Goal: Browse casually: Explore the website without a specific task or goal

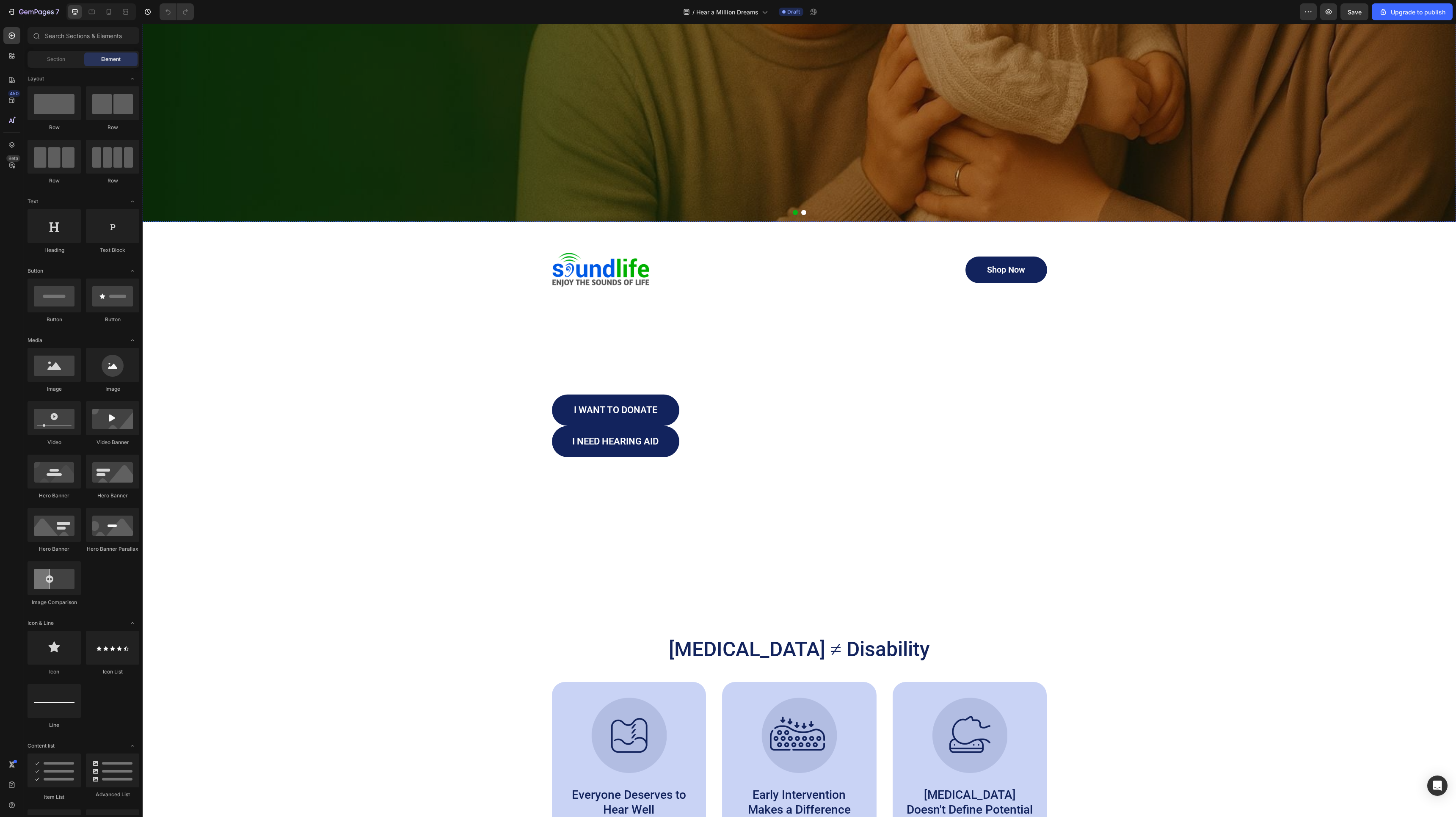
scroll to position [580, 0]
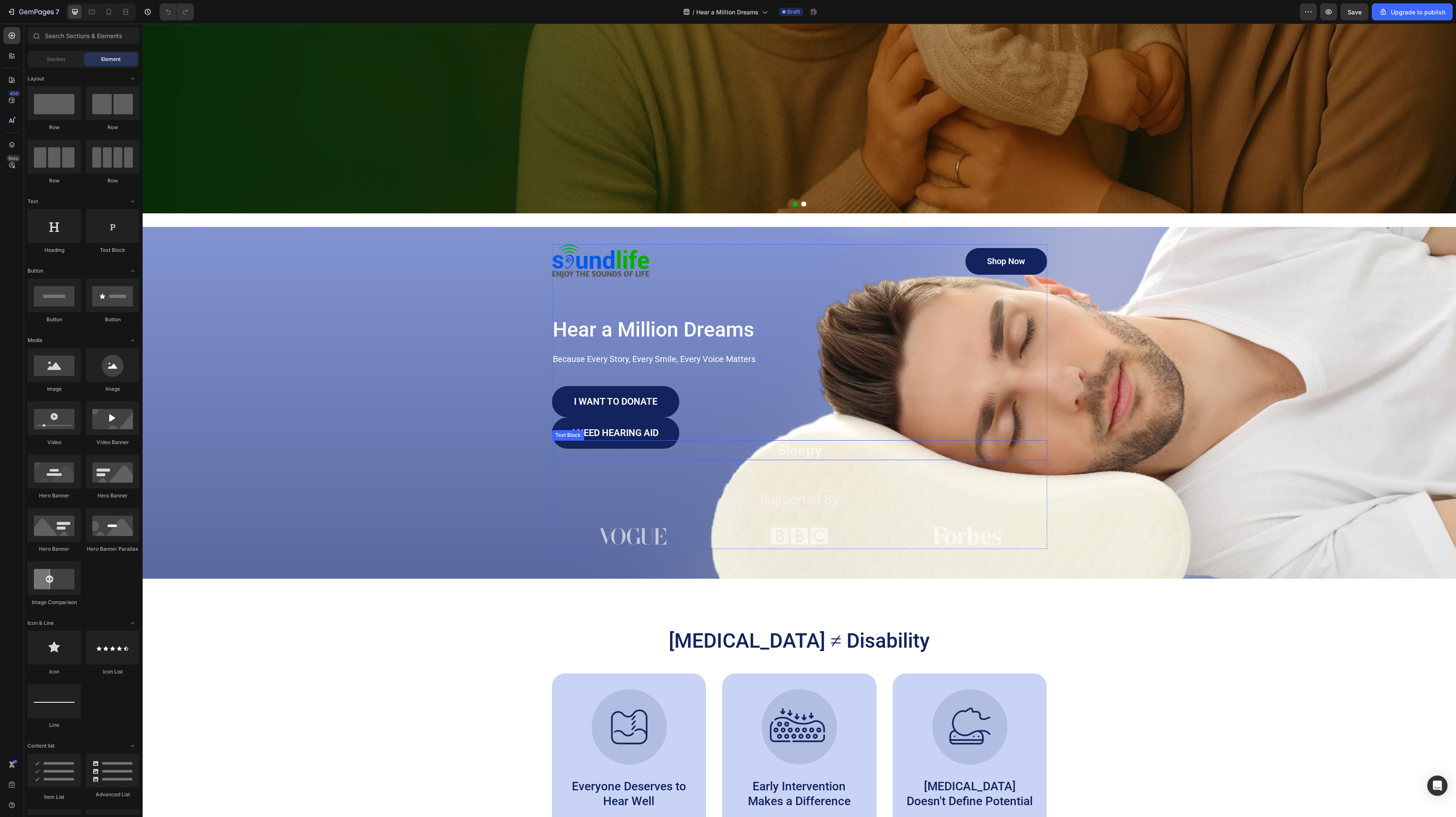
click at [802, 449] on p "Sleepy" at bounding box center [799, 450] width 494 height 19
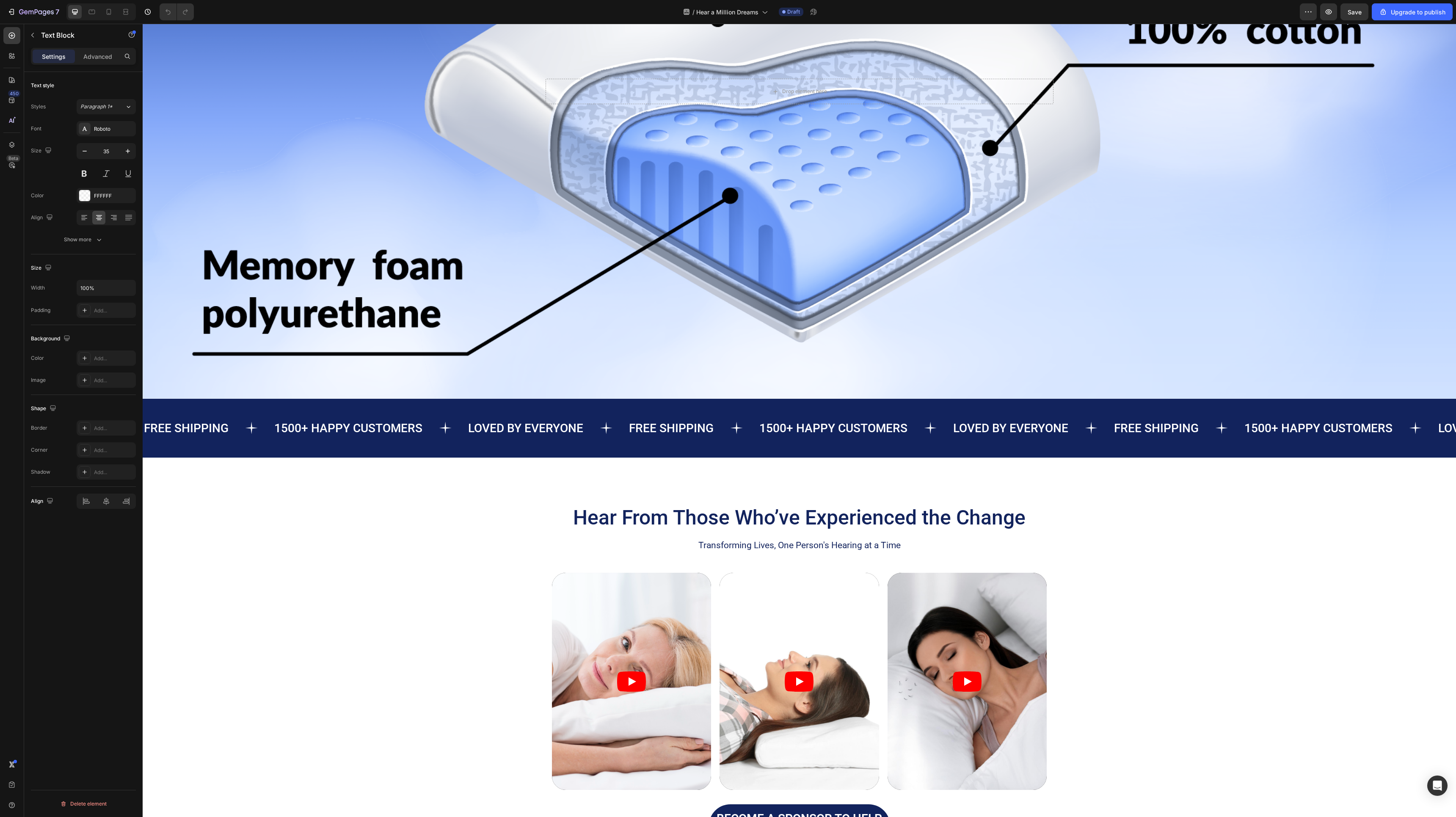
scroll to position [1766, 0]
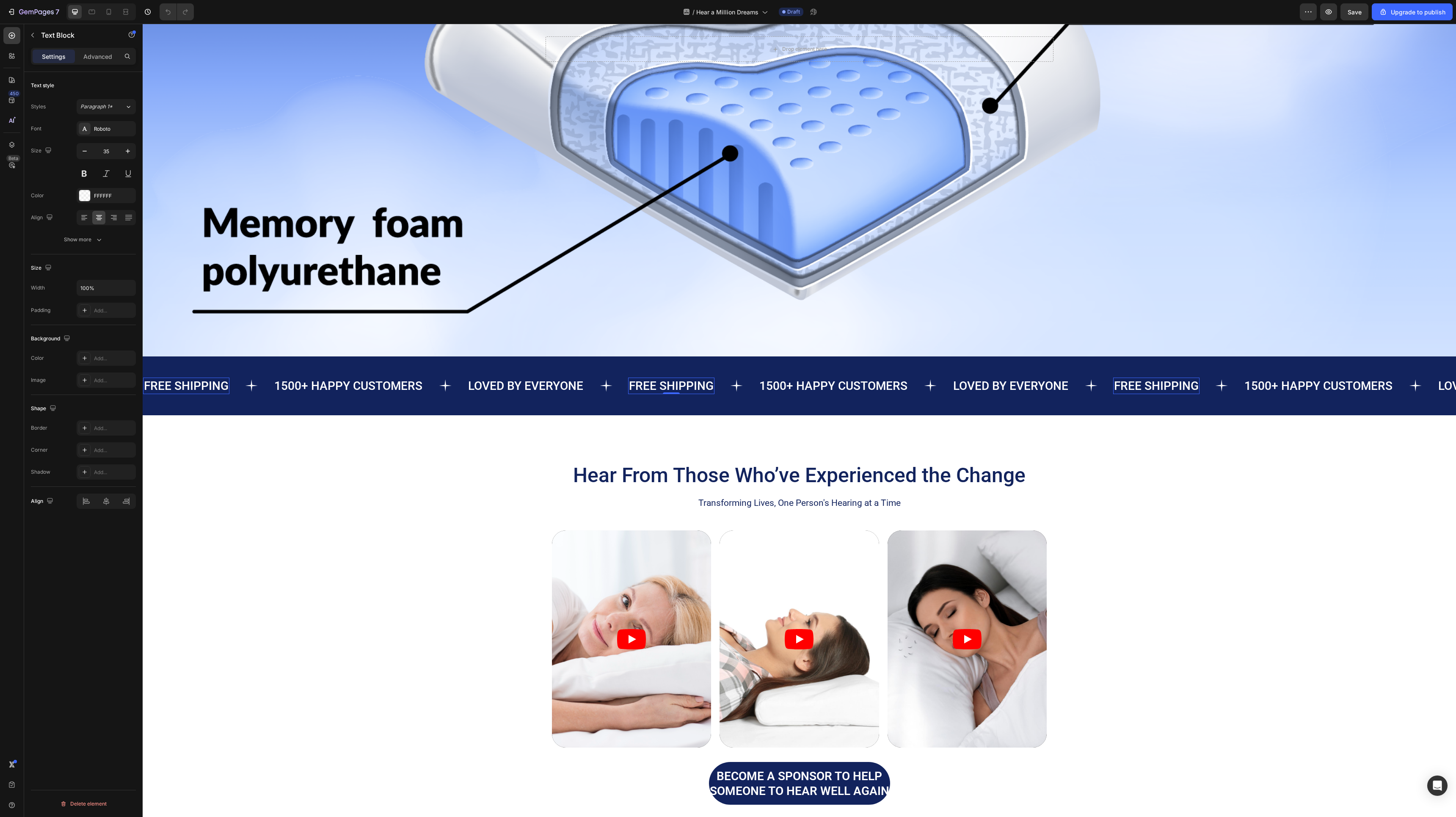
click at [672, 389] on div "FREE SHIPPING" at bounding box center [671, 385] width 86 height 16
click at [672, 389] on p "FREE SHIPPING" at bounding box center [671, 385] width 85 height 15
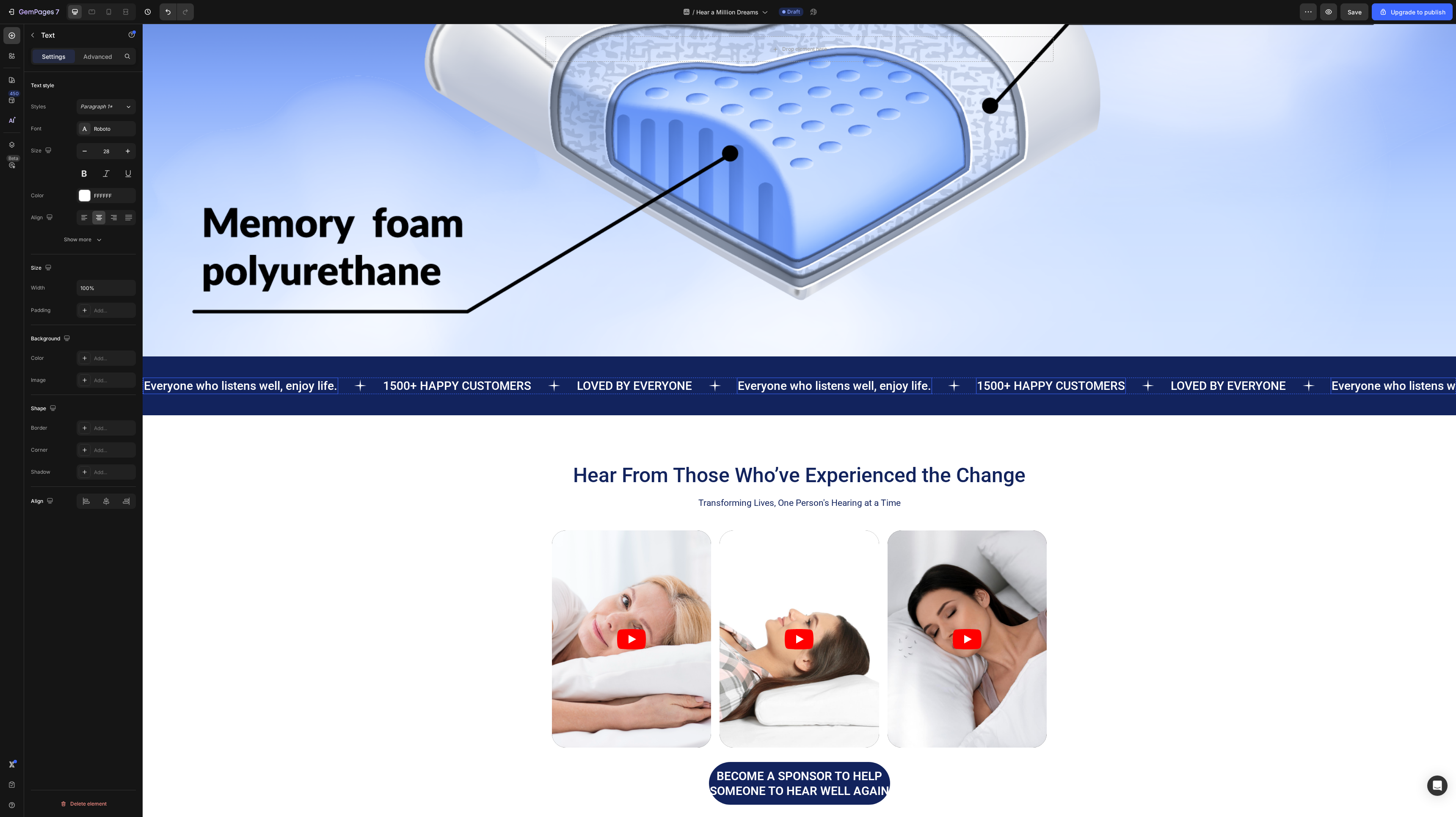
click at [1072, 386] on p "1500+ HAPPY CUSTOMERS" at bounding box center [1050, 385] width 148 height 15
click at [1286, 482] on div "Hear From Those Who’ve Experienced the Change Heading Transforming Lives, One P…" at bounding box center [799, 633] width 1296 height 343
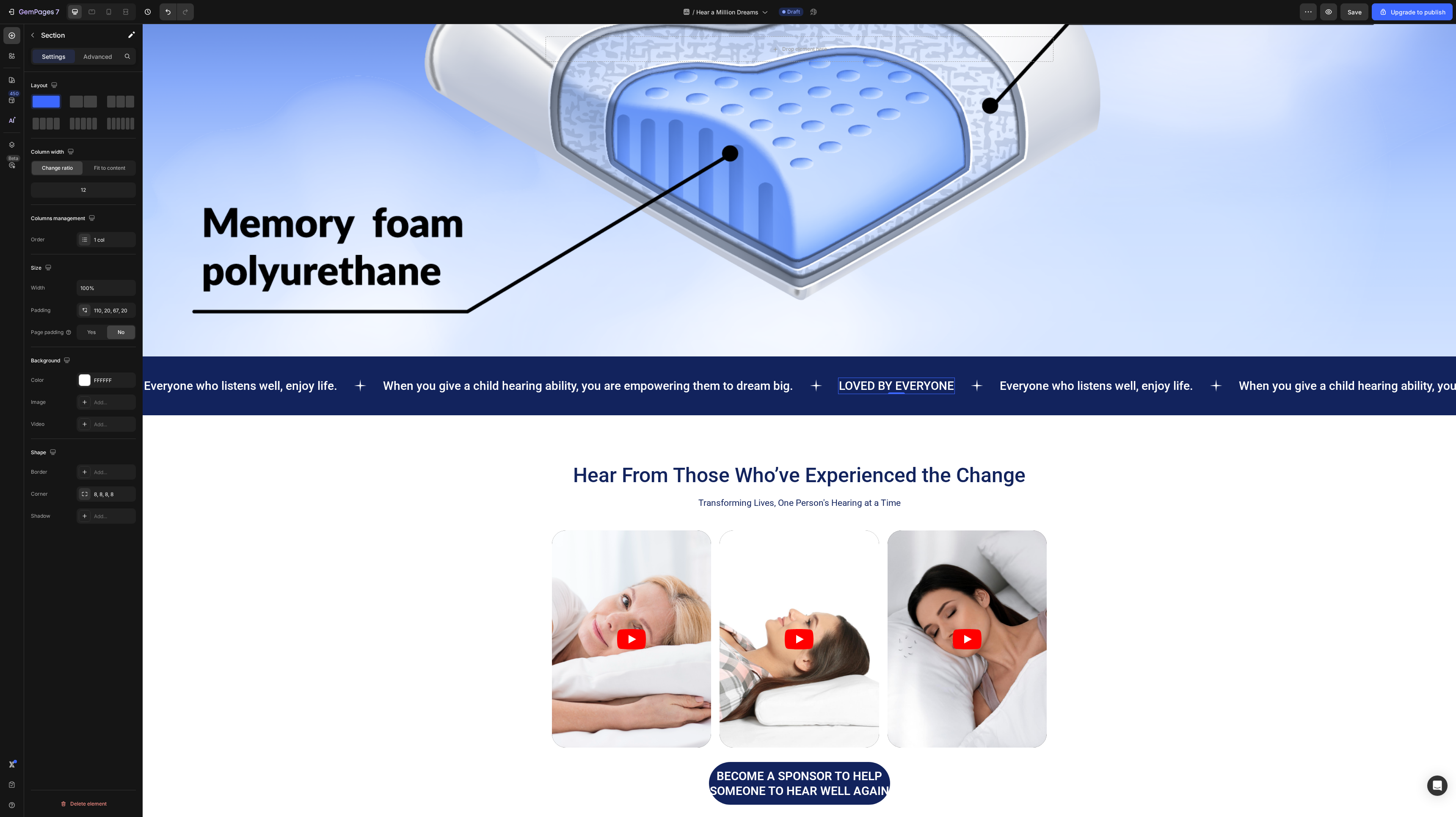
click at [889, 392] on p "LOVED BY EVERYONE" at bounding box center [896, 385] width 115 height 15
click at [857, 386] on p "LOVED BY EVERYONE" at bounding box center [896, 385] width 115 height 15
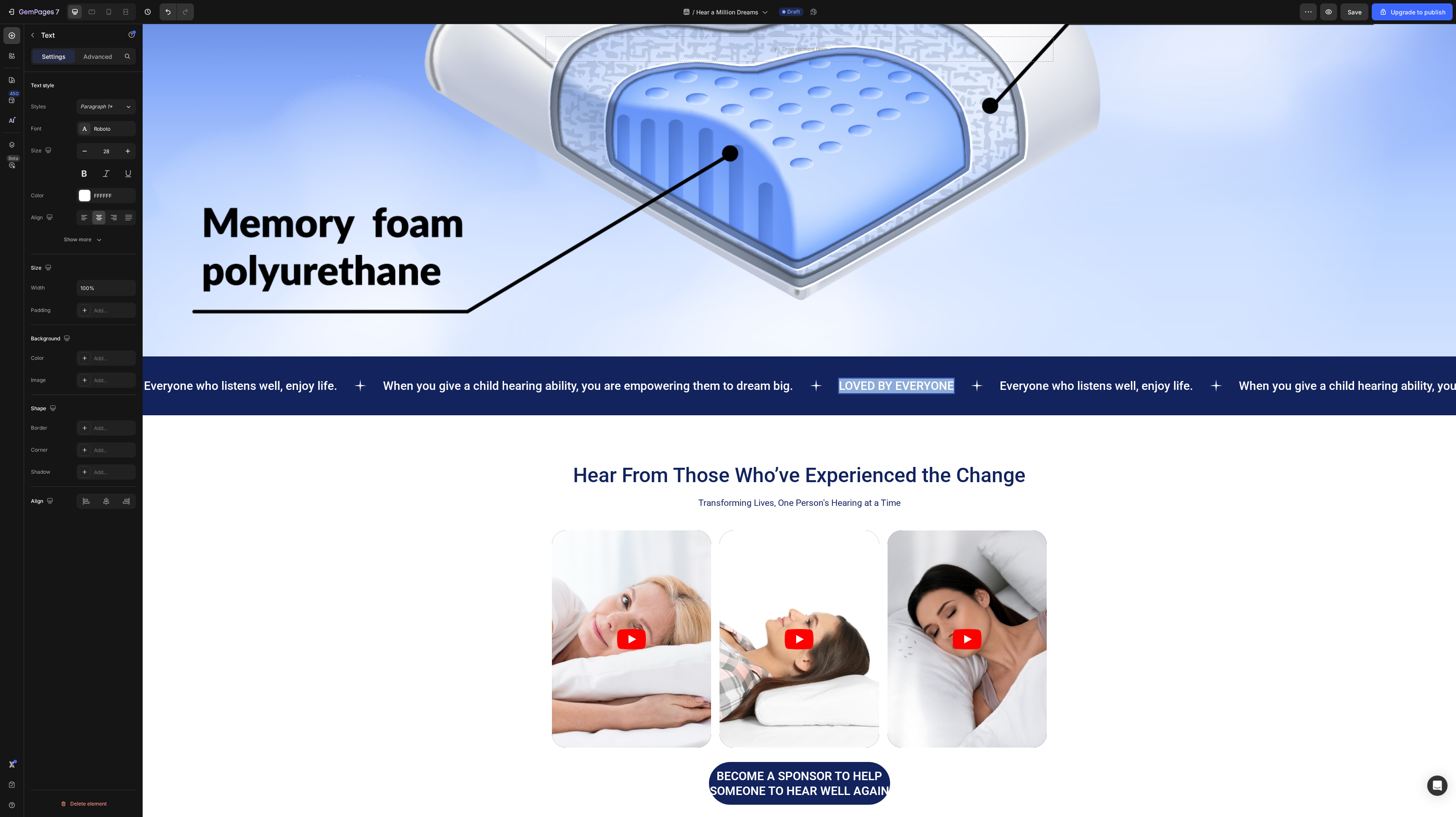
click at [857, 386] on p "LOVED BY EVERYONE" at bounding box center [896, 385] width 115 height 15
click at [879, 387] on p "LOVED BY EVERYONE" at bounding box center [896, 385] width 115 height 15
click at [1151, 253] on div "Background Image" at bounding box center [799, 49] width 1313 height 614
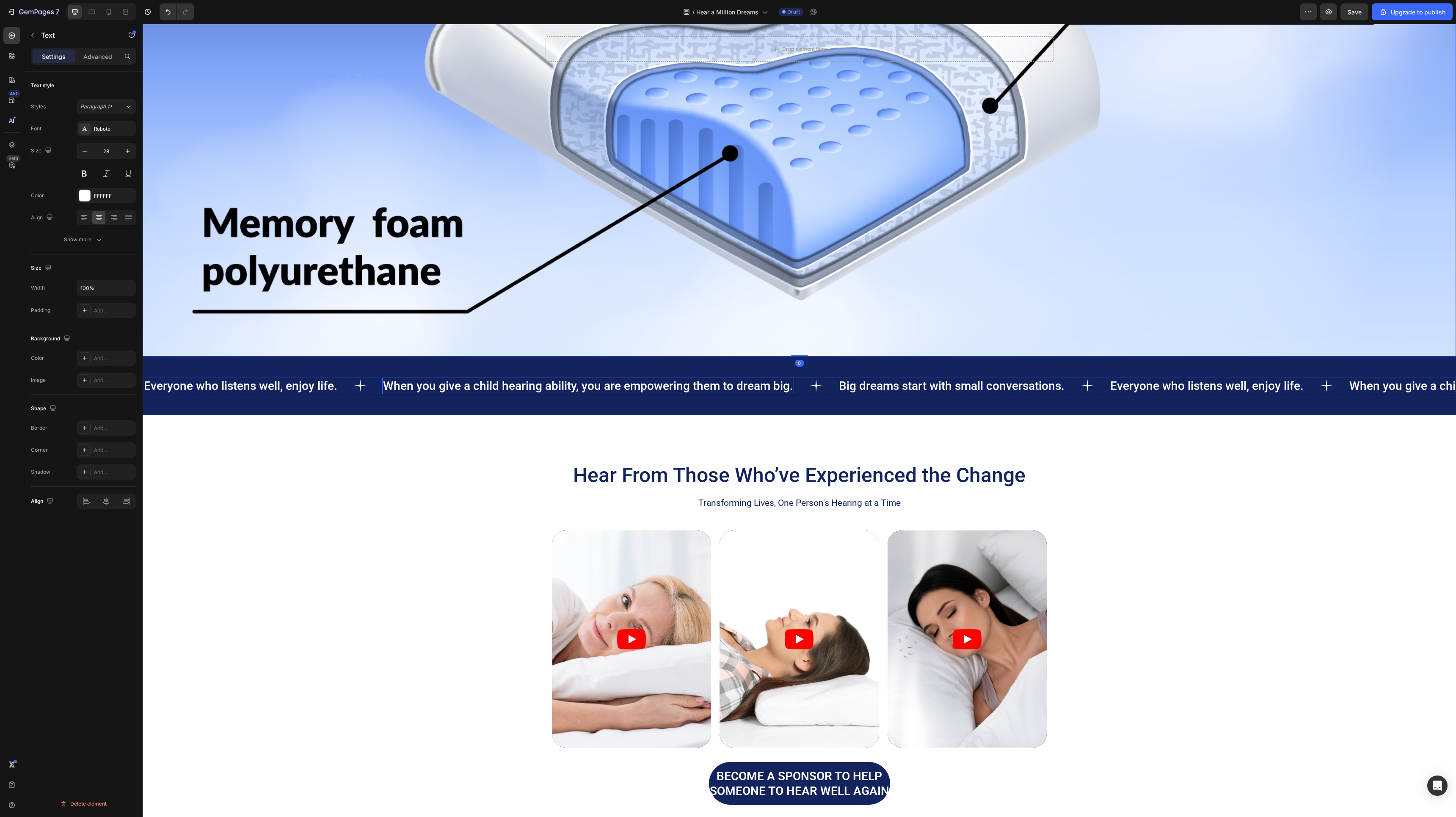
click at [691, 384] on p "When you give a child hearing ability, you are empowering them to dream big." at bounding box center [588, 385] width 410 height 15
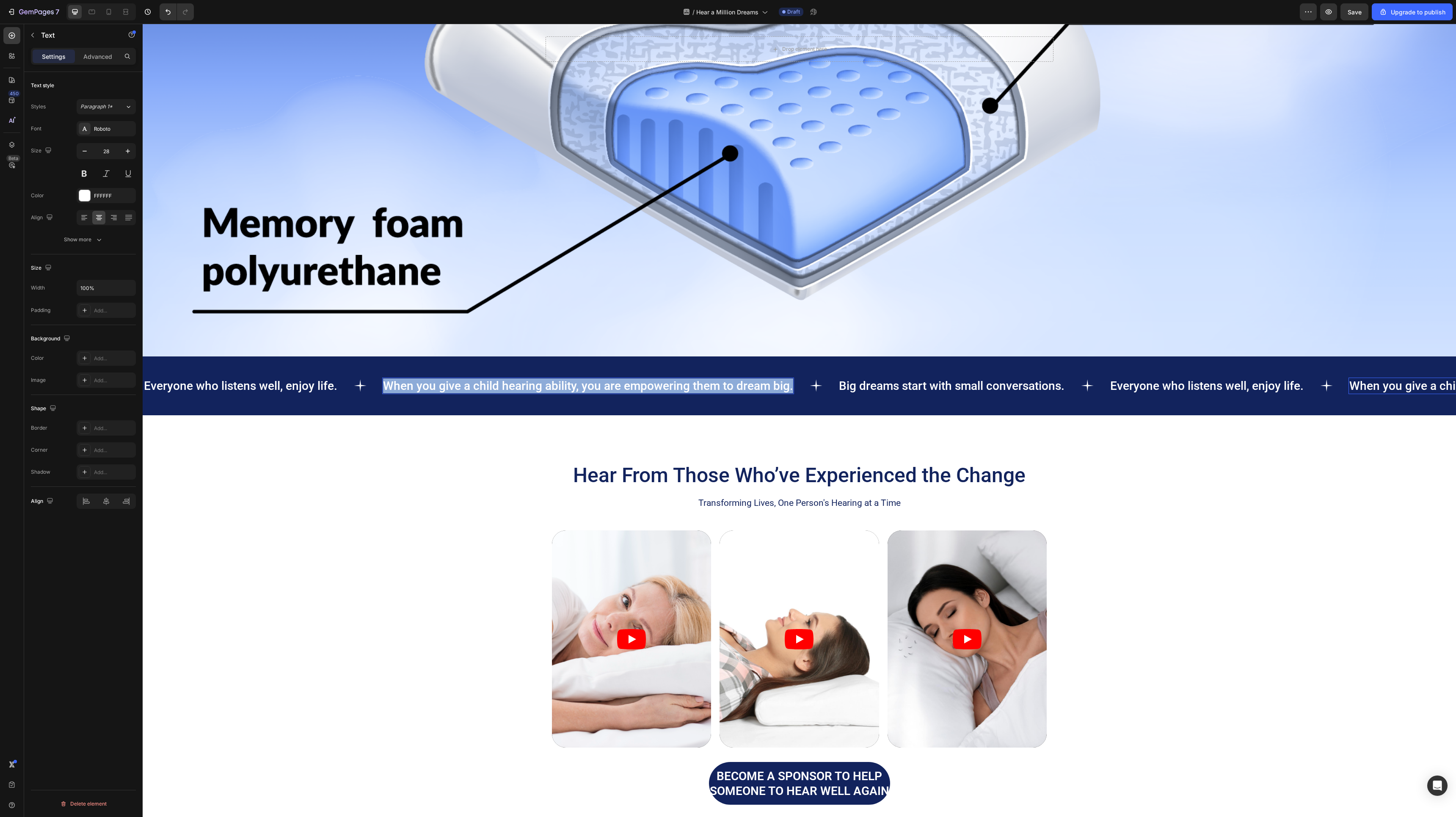
click at [691, 384] on p "When you give a child hearing ability, you are empowering them to dream big." at bounding box center [588, 385] width 410 height 15
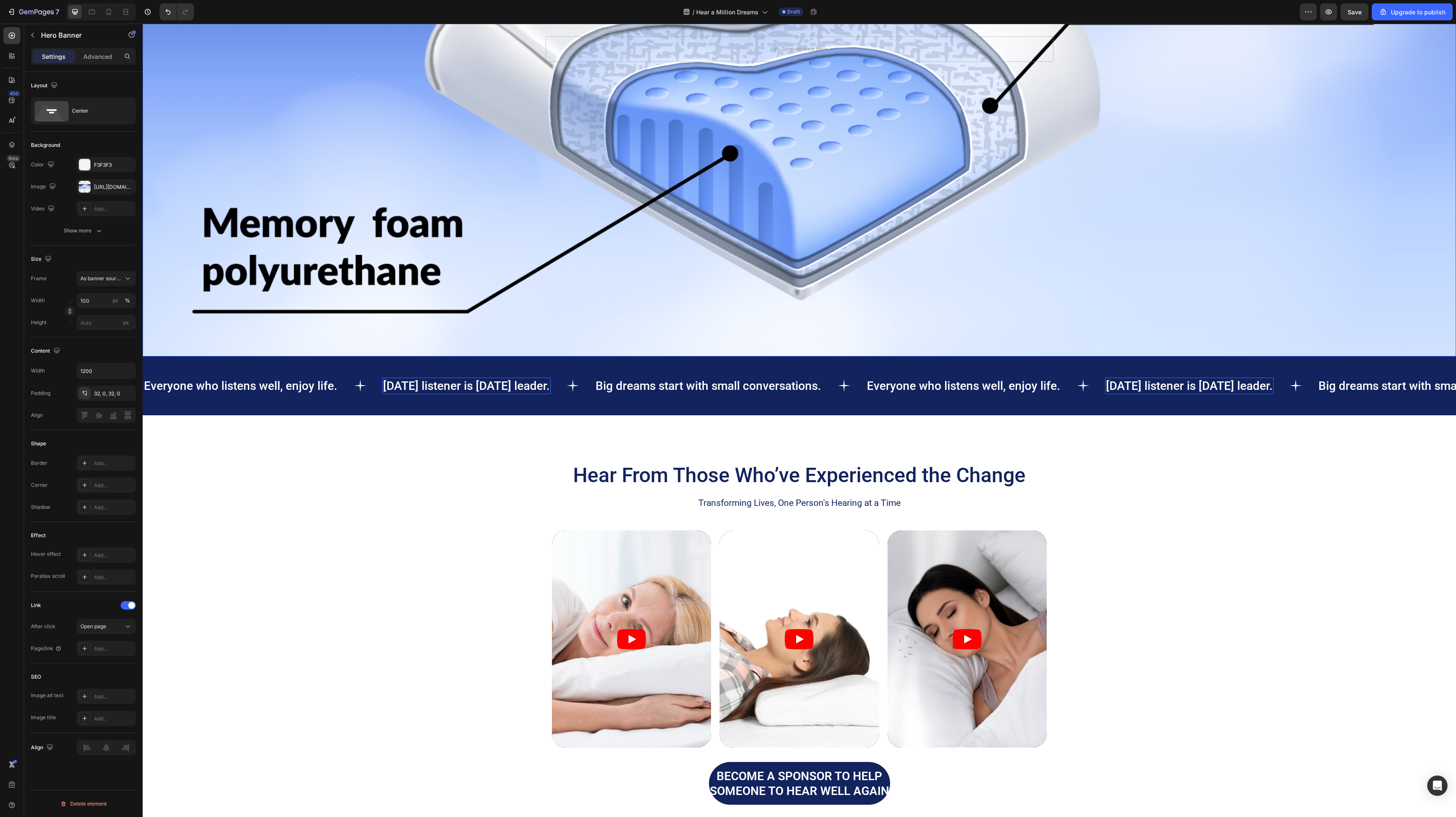
click at [1092, 238] on div "Background Image" at bounding box center [799, 49] width 1313 height 614
click at [1057, 381] on p "Everyone who listens well, enjoy life." at bounding box center [963, 385] width 193 height 15
click at [1060, 381] on p "Everyone who listens well, enjoy life." at bounding box center [963, 385] width 193 height 15
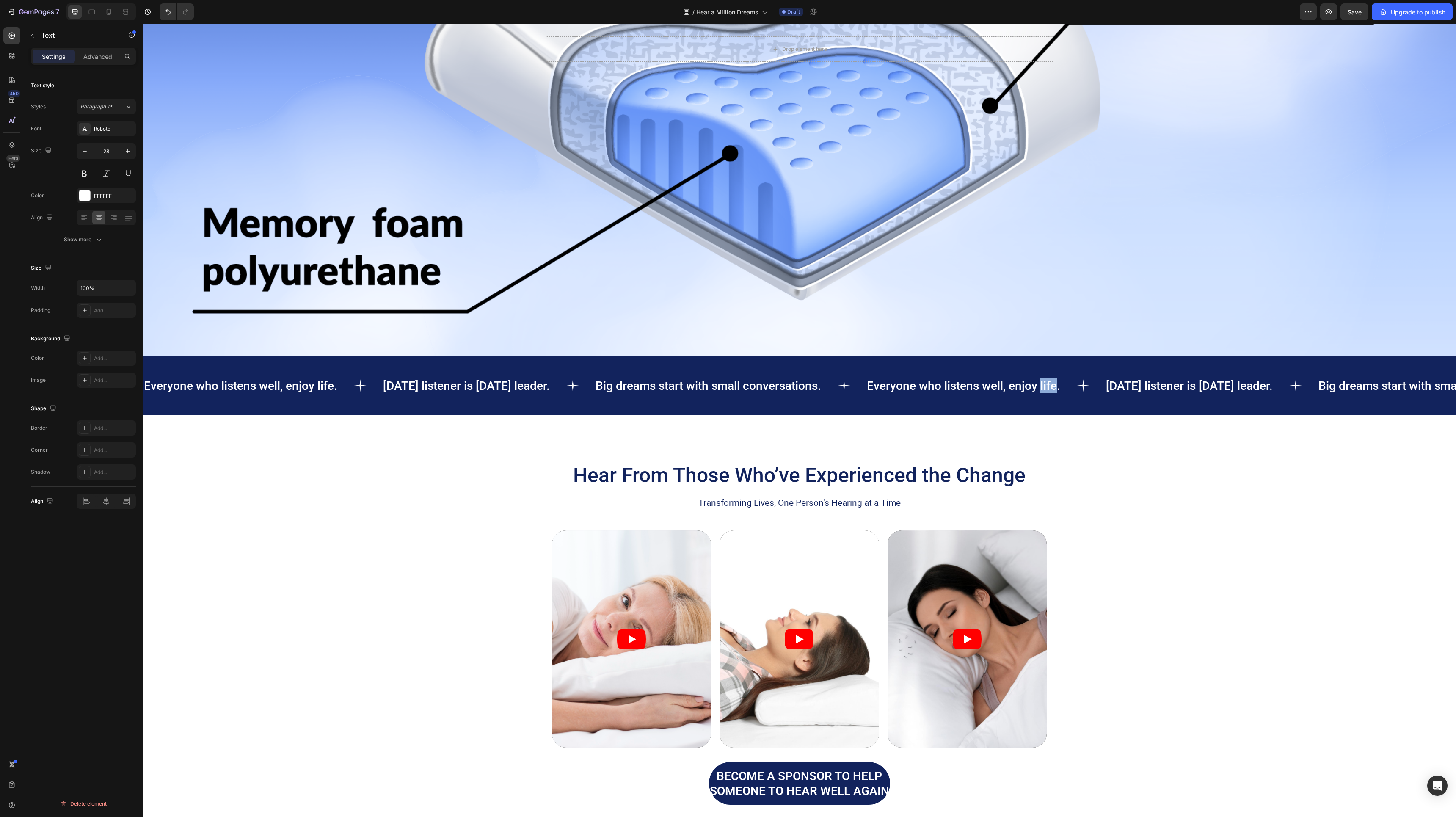
click at [1060, 381] on p "Everyone who listens well, enjoy life." at bounding box center [963, 385] width 193 height 15
click at [1163, 460] on div "Hear From Those Who’ve Experienced the Change Heading Transforming Lives, One P…" at bounding box center [799, 624] width 1313 height 418
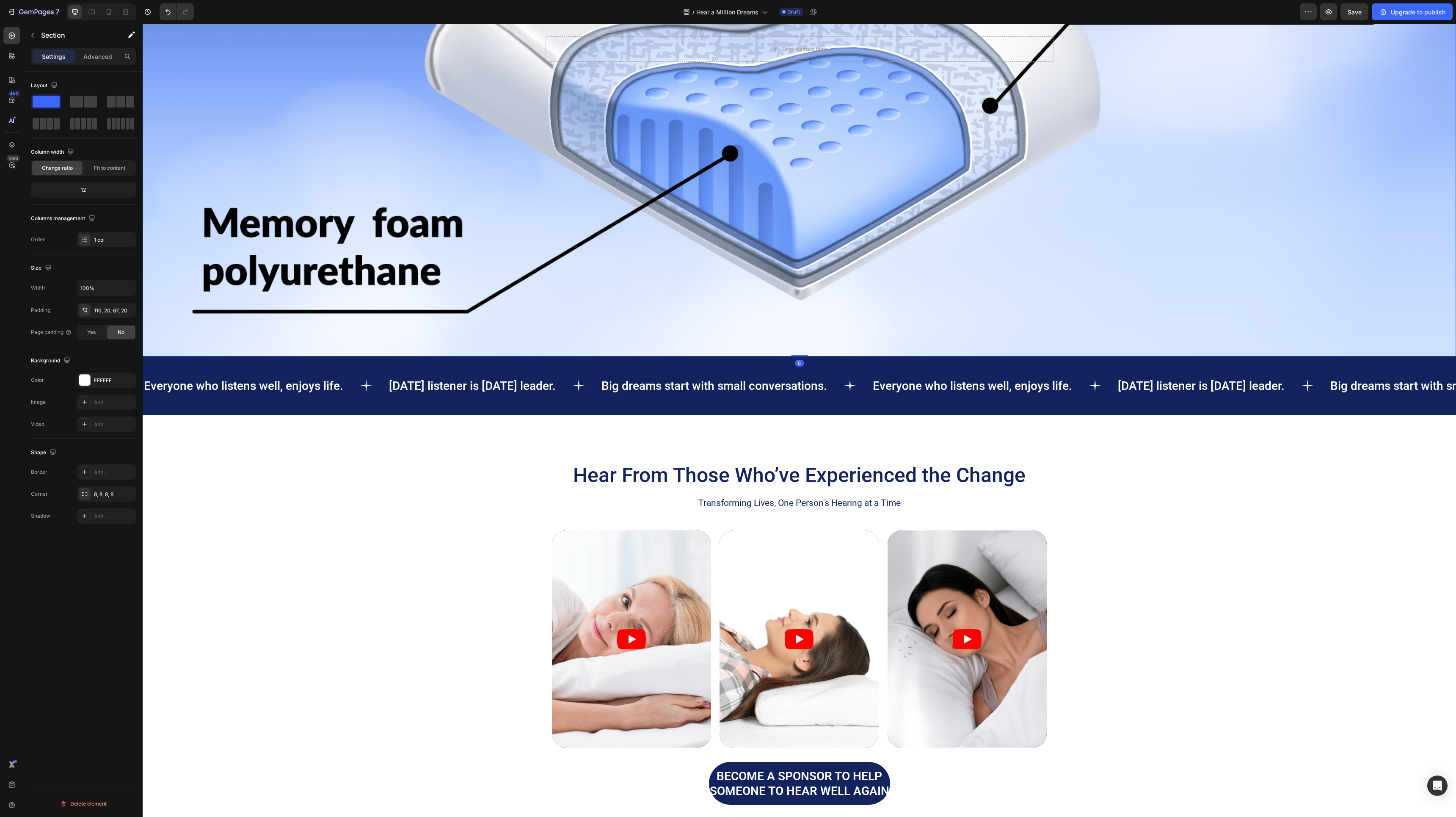
click at [1250, 241] on div "Background Image" at bounding box center [799, 49] width 1313 height 614
click at [776, 381] on p "Big dreams start with small conversations." at bounding box center [713, 385] width 225 height 15
click at [217, 373] on div "Everyone who listens well, enjoys life. Text [DATE] listener is [DATE] leader. …" at bounding box center [799, 385] width 1313 height 59
click at [215, 387] on p "Everyone who listens well, enjoys life." at bounding box center [243, 385] width 200 height 15
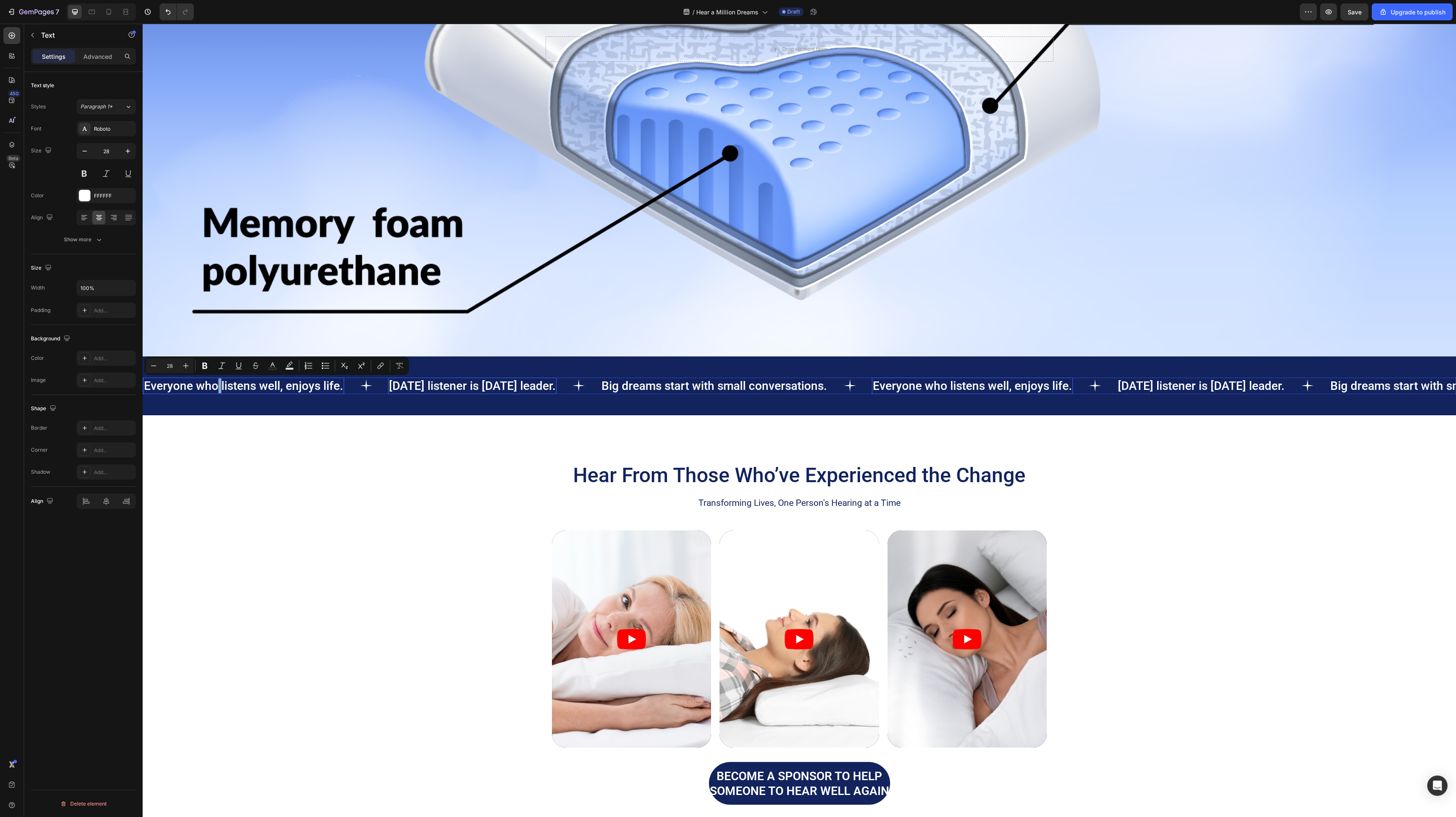
click at [461, 392] on p "[DATE] listener is [DATE] leader." at bounding box center [472, 385] width 166 height 15
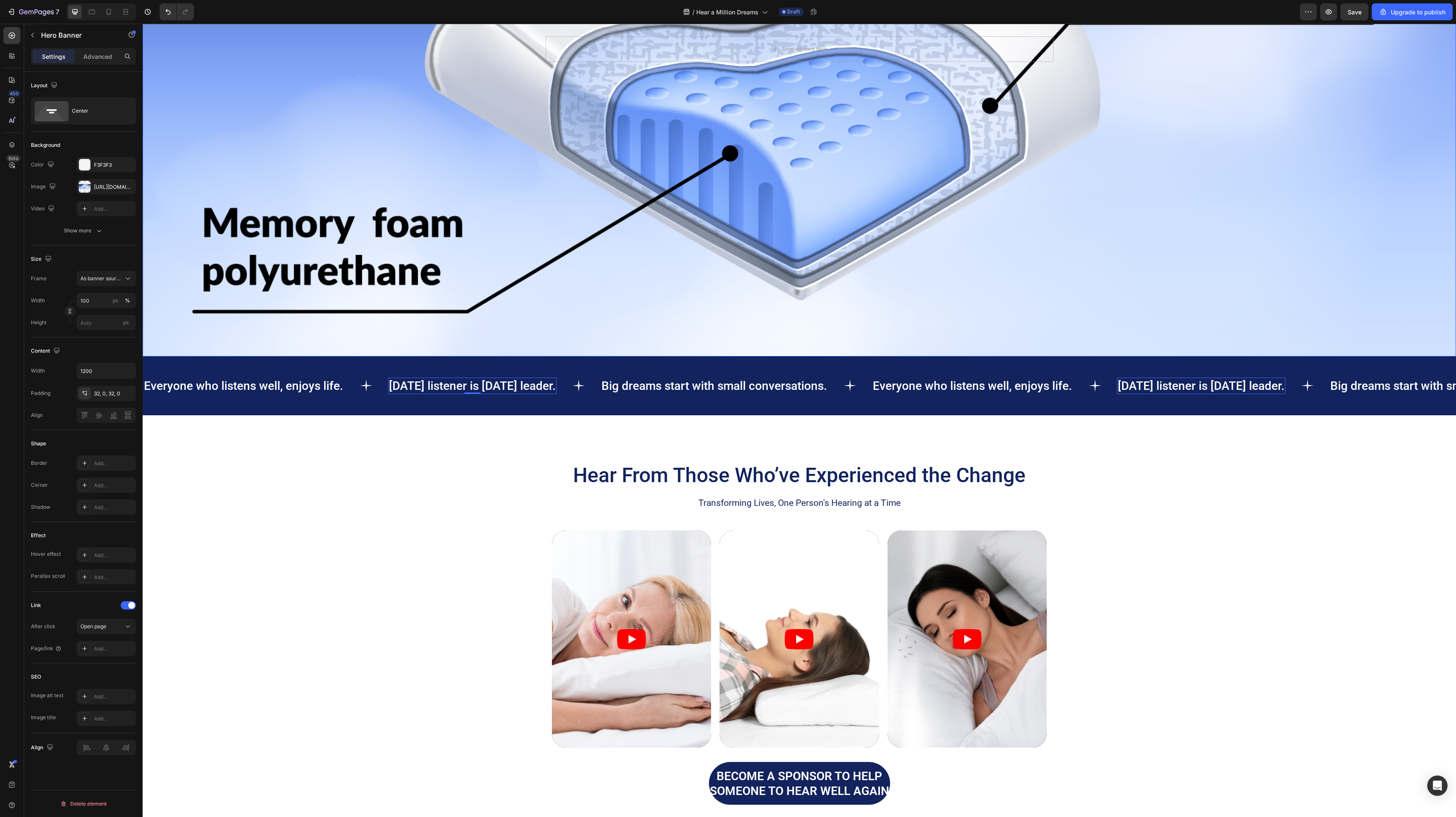
click at [1163, 298] on div "Background Image" at bounding box center [799, 49] width 1313 height 614
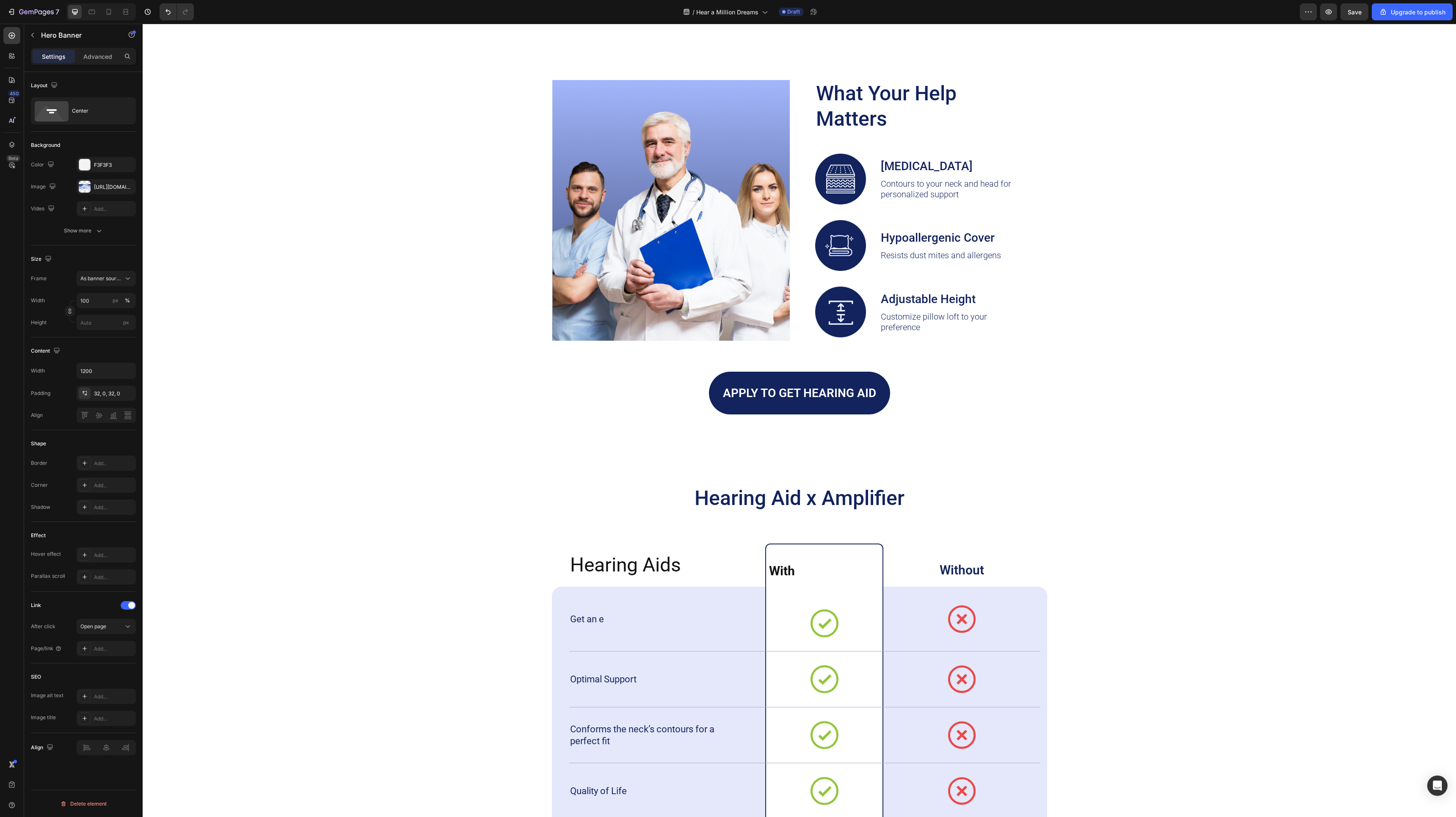
scroll to position [2533, 0]
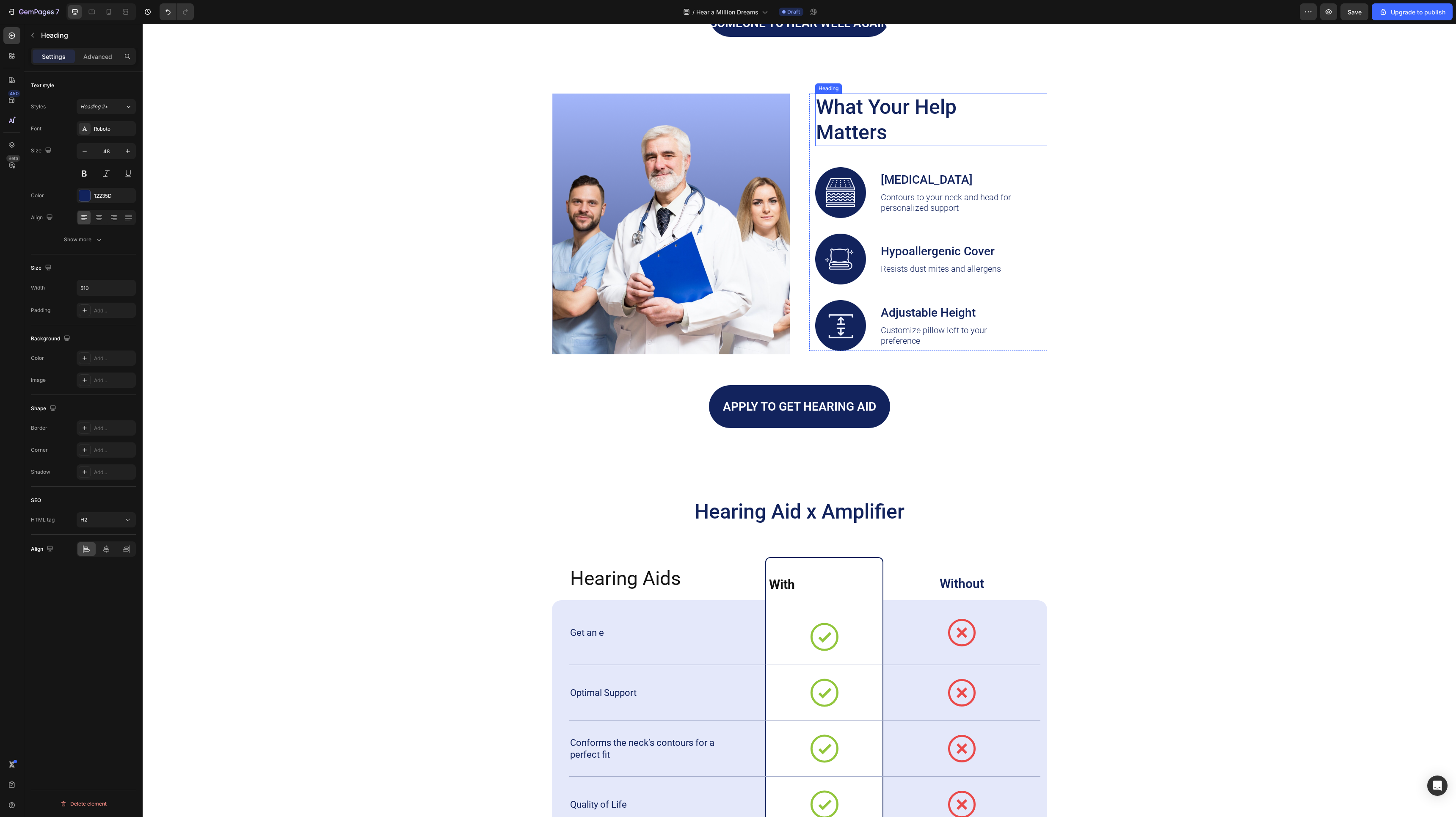
click at [919, 111] on h2 "What Your Help Matters" at bounding box center [923, 120] width 216 height 53
click at [861, 101] on p "What Your Hearing Well Matters" at bounding box center [923, 120] width 214 height 51
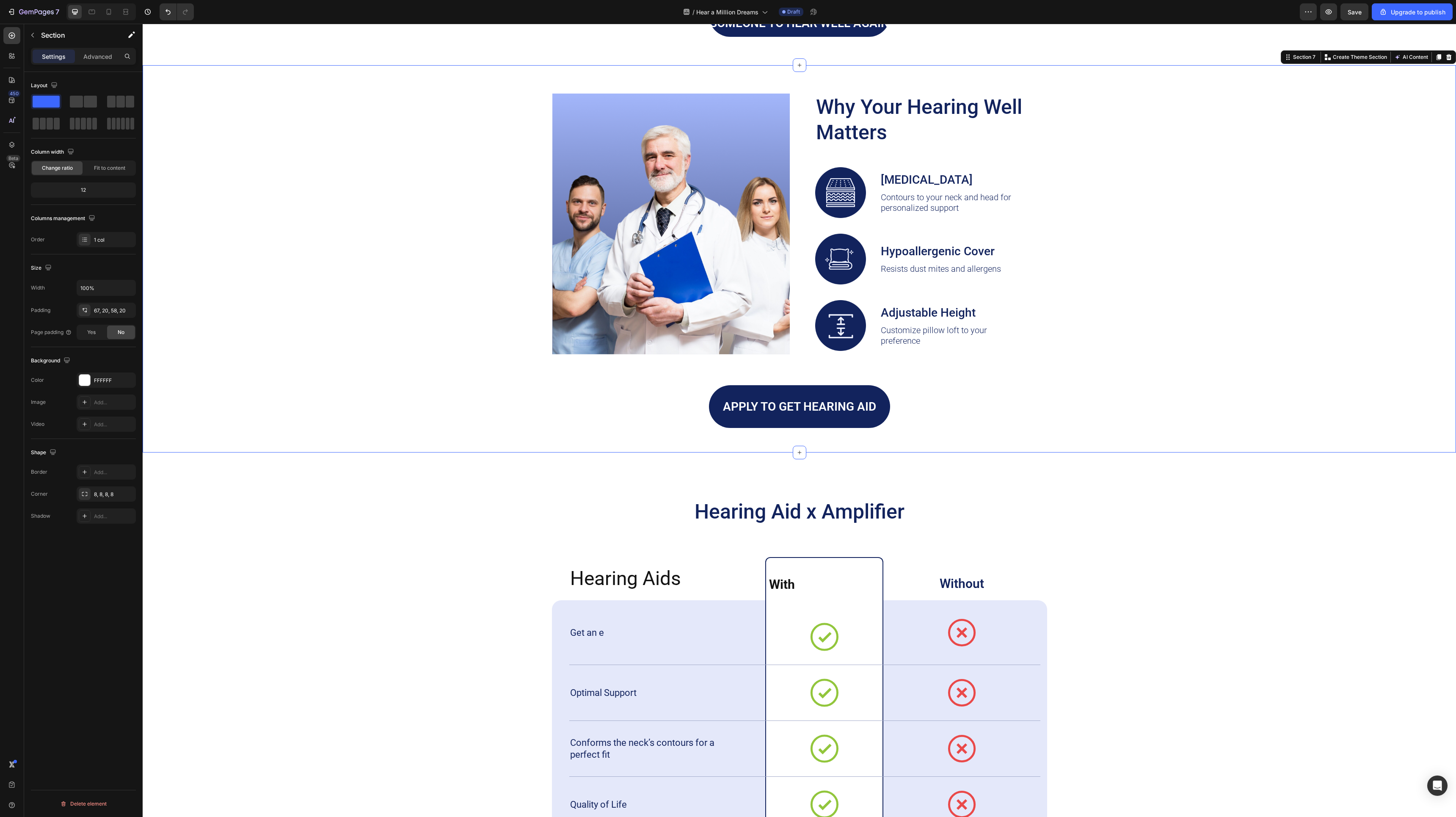
click at [1116, 110] on div "Image Why Your Hearing Well Matters Heading Image [MEDICAL_DATA] Text Block Con…" at bounding box center [799, 260] width 1296 height 334
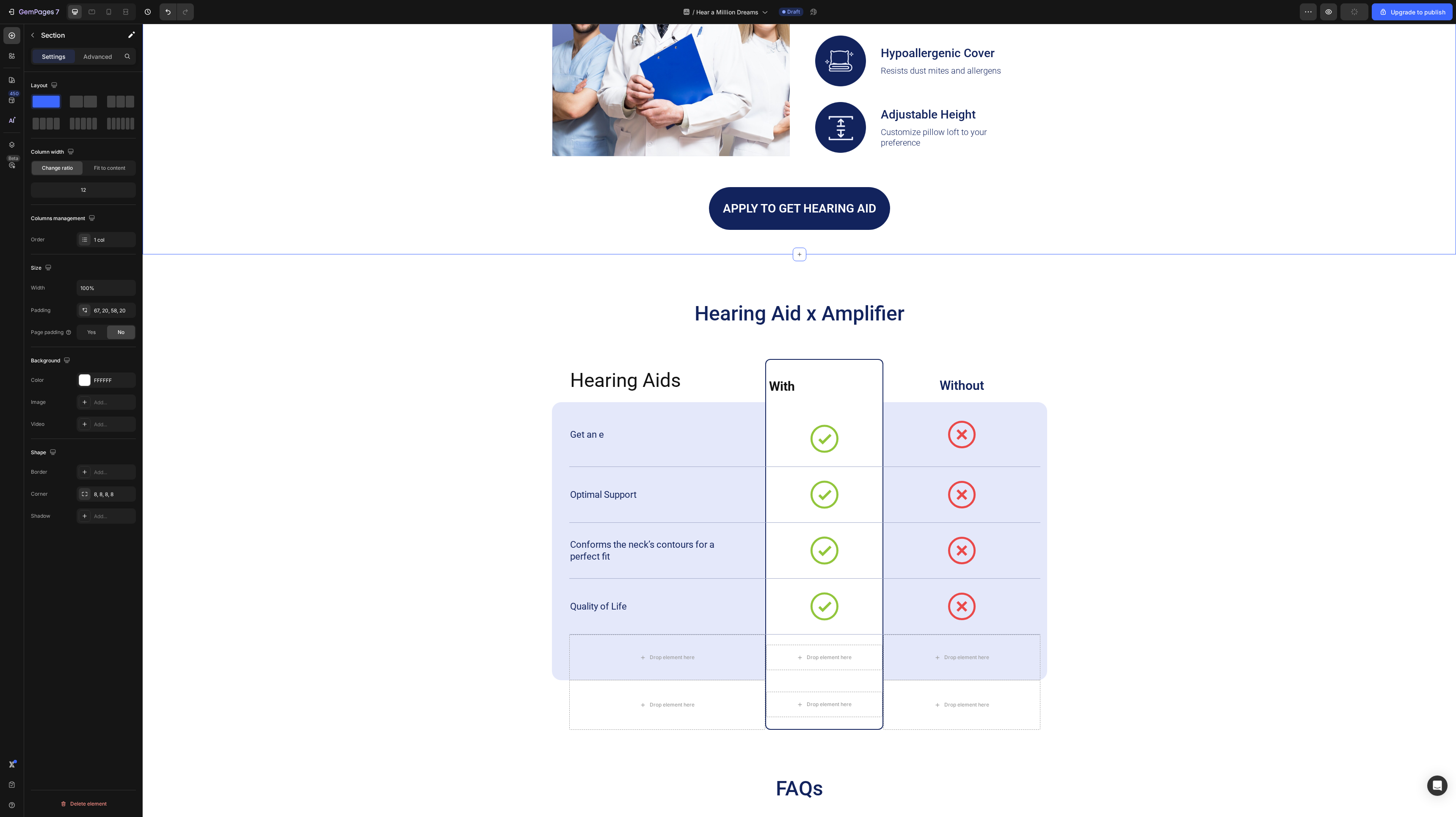
scroll to position [2739, 0]
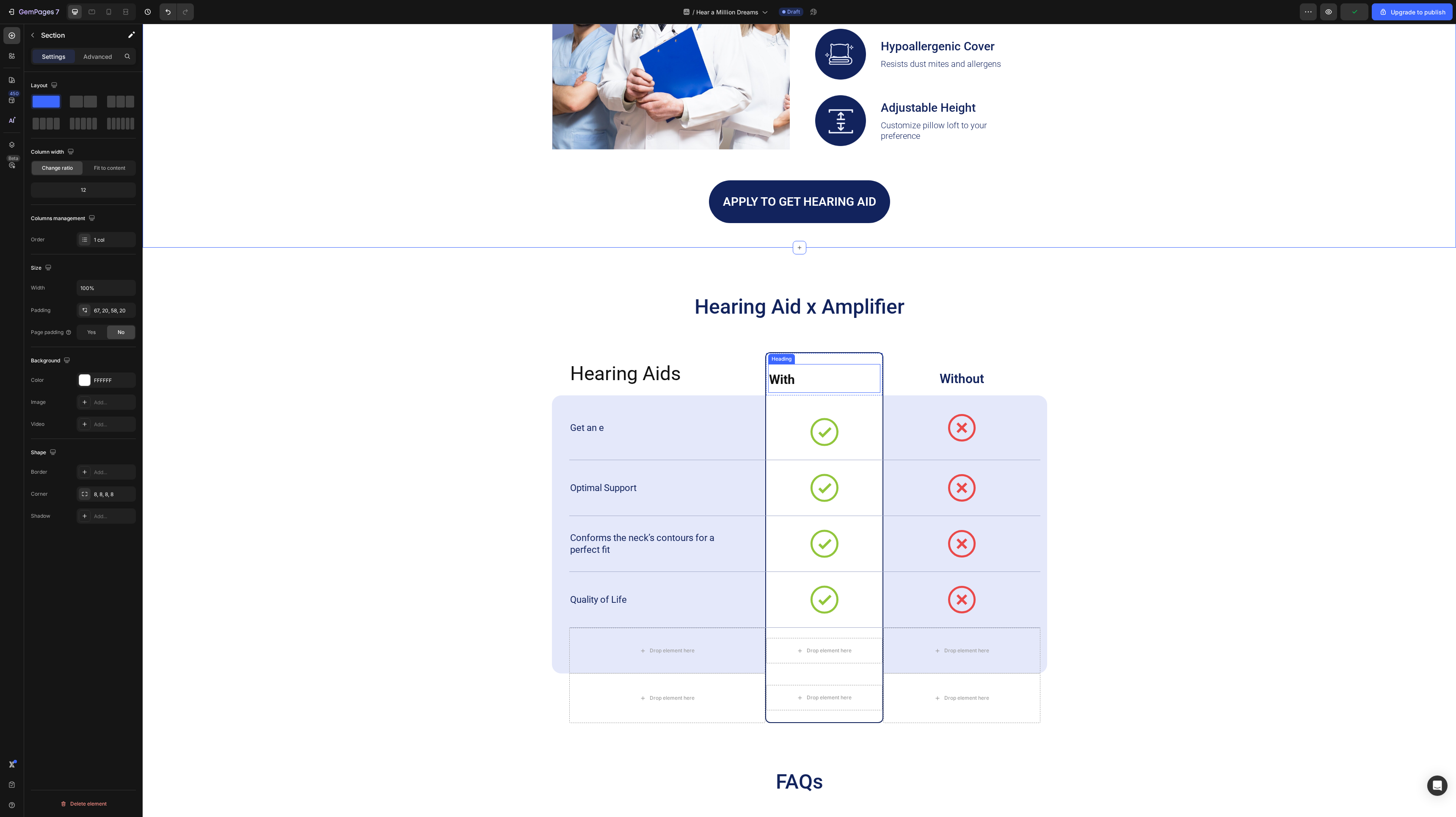
click at [848, 380] on h2 "With" at bounding box center [824, 378] width 112 height 29
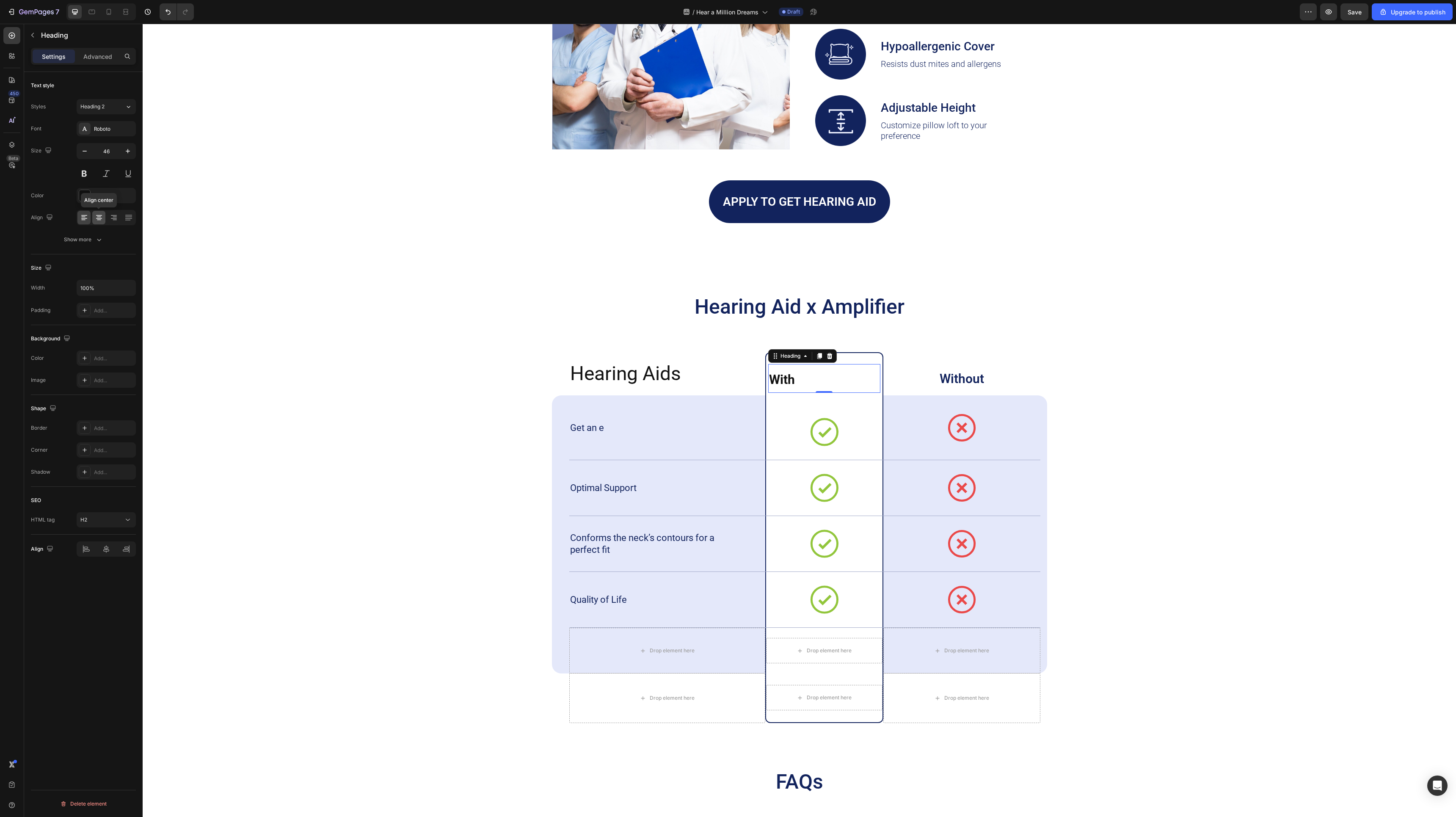
click at [103, 217] on icon at bounding box center [99, 217] width 8 height 8
click at [934, 255] on div "Hearing Aid x Amplifier Heading Hearing Aids Heading With Heading 0 Row Without…" at bounding box center [799, 496] width 1313 height 499
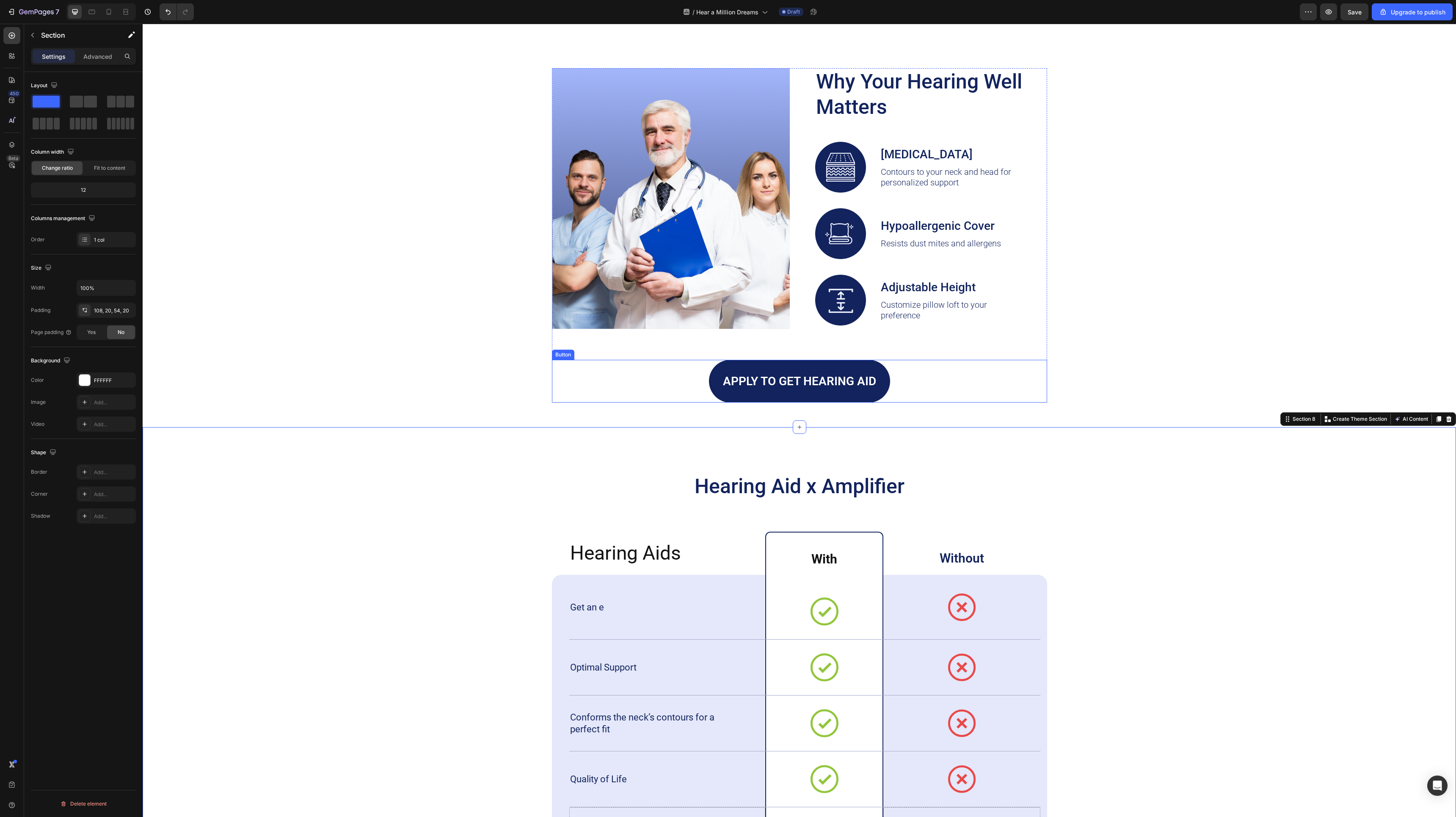
scroll to position [2554, 0]
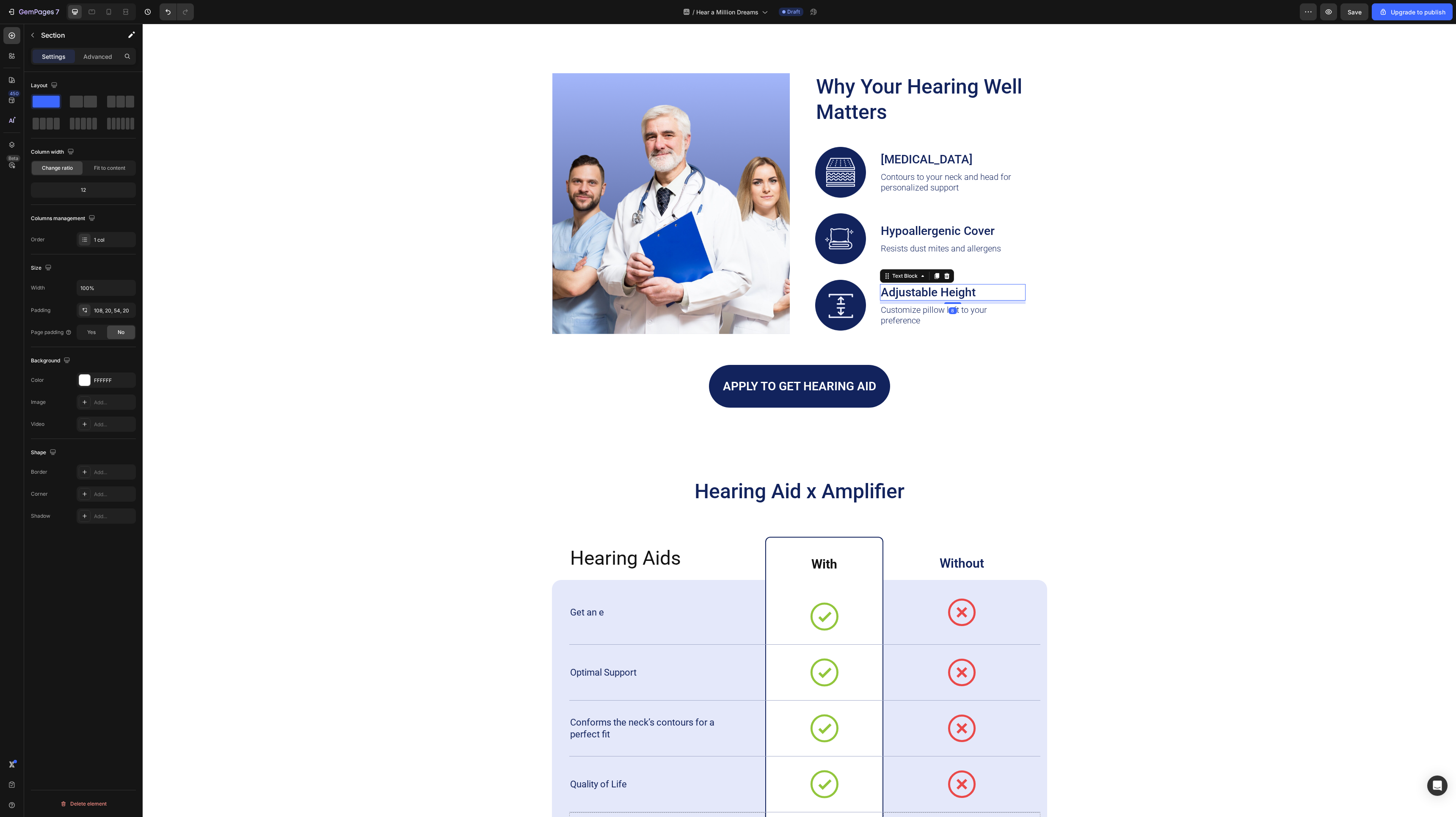
click at [901, 286] on p "Adjustable Height" at bounding box center [953, 293] width 144 height 15
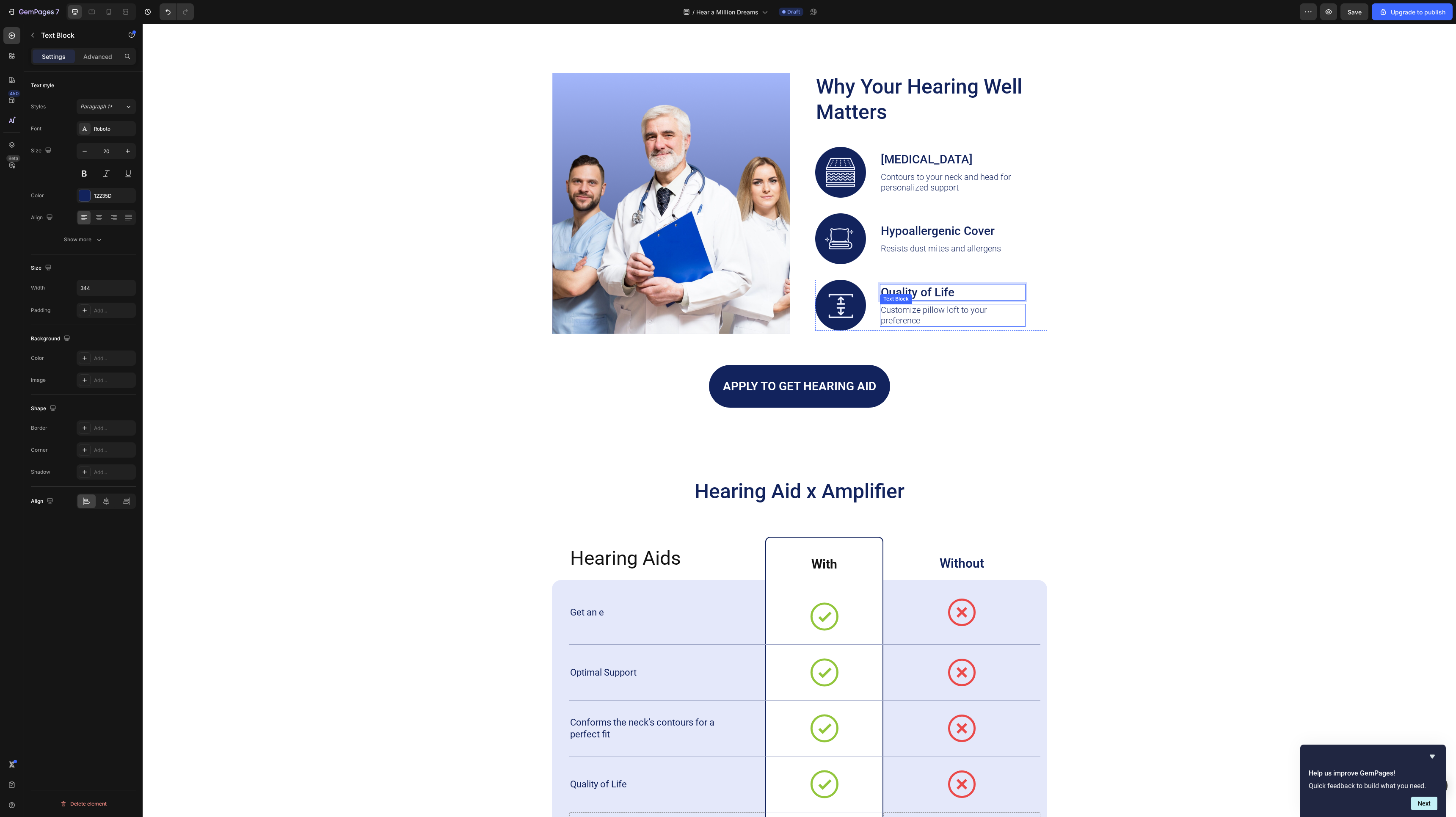
click at [919, 310] on p "Customize pillow loft to your preference" at bounding box center [953, 315] width 144 height 21
click at [1123, 272] on div "Image Why Your Hearing Well Matters Heading Image [MEDICAL_DATA] Text Block Con…" at bounding box center [799, 240] width 1296 height 334
click at [978, 312] on p "Hearing is the foundation of spoken communication." at bounding box center [953, 315] width 144 height 21
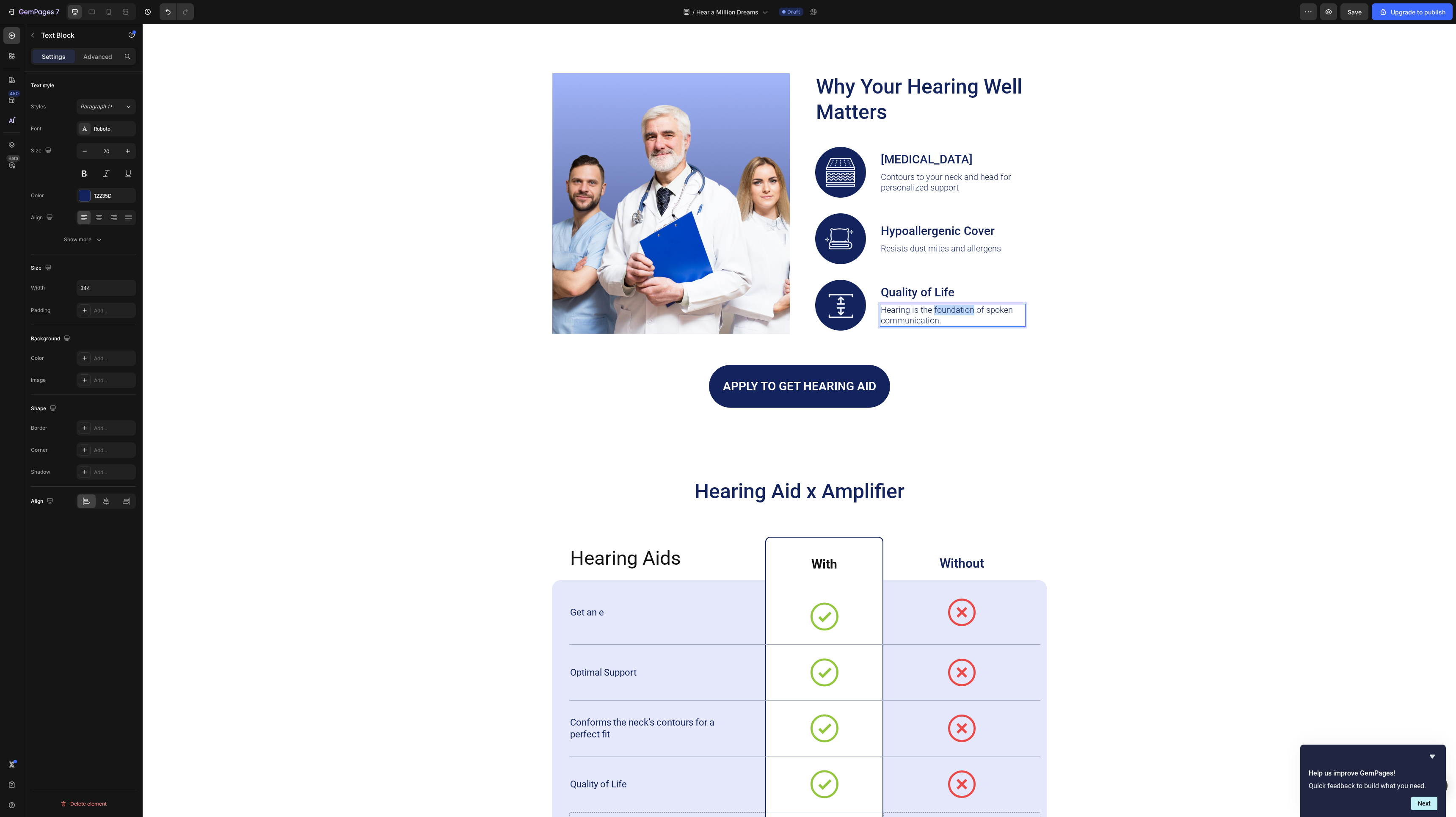
click at [960, 314] on p "Hearing is the foundation of spoken communication." at bounding box center [953, 315] width 144 height 21
click at [954, 321] on p "Hearing is the foundation of spoken communication." at bounding box center [953, 315] width 144 height 21
drag, startPoint x: 954, startPoint y: 321, endPoint x: 877, endPoint y: 310, distance: 77.8
click at [877, 310] on div "Image Quality of Life Text Block Hearing is the foundation of spoken communicat…" at bounding box center [931, 305] width 232 height 51
copy p "Hearing is the foundation of spoken communication."
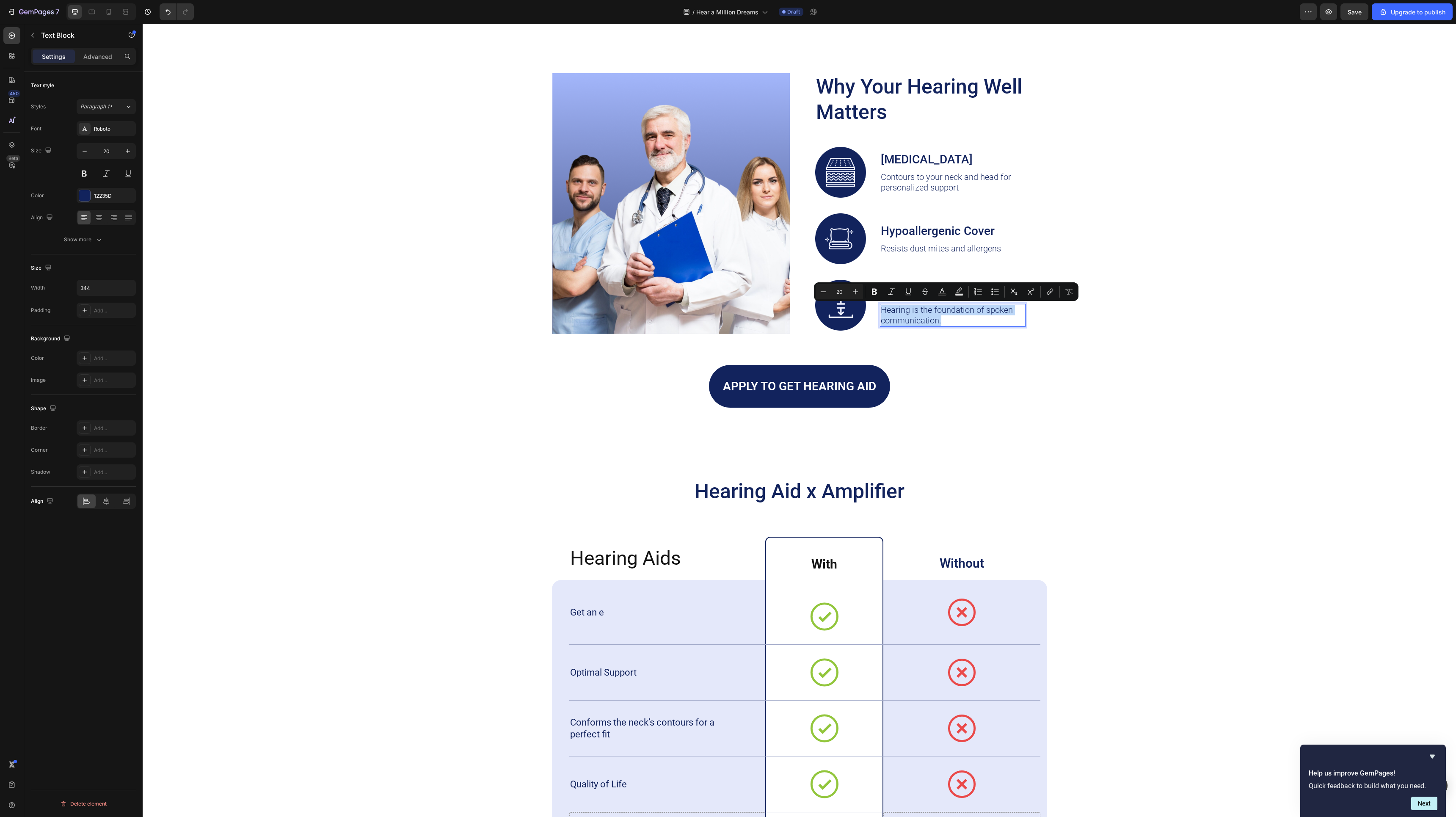
click at [947, 318] on p "Hearing is the foundation of spoken communication." at bounding box center [953, 315] width 144 height 21
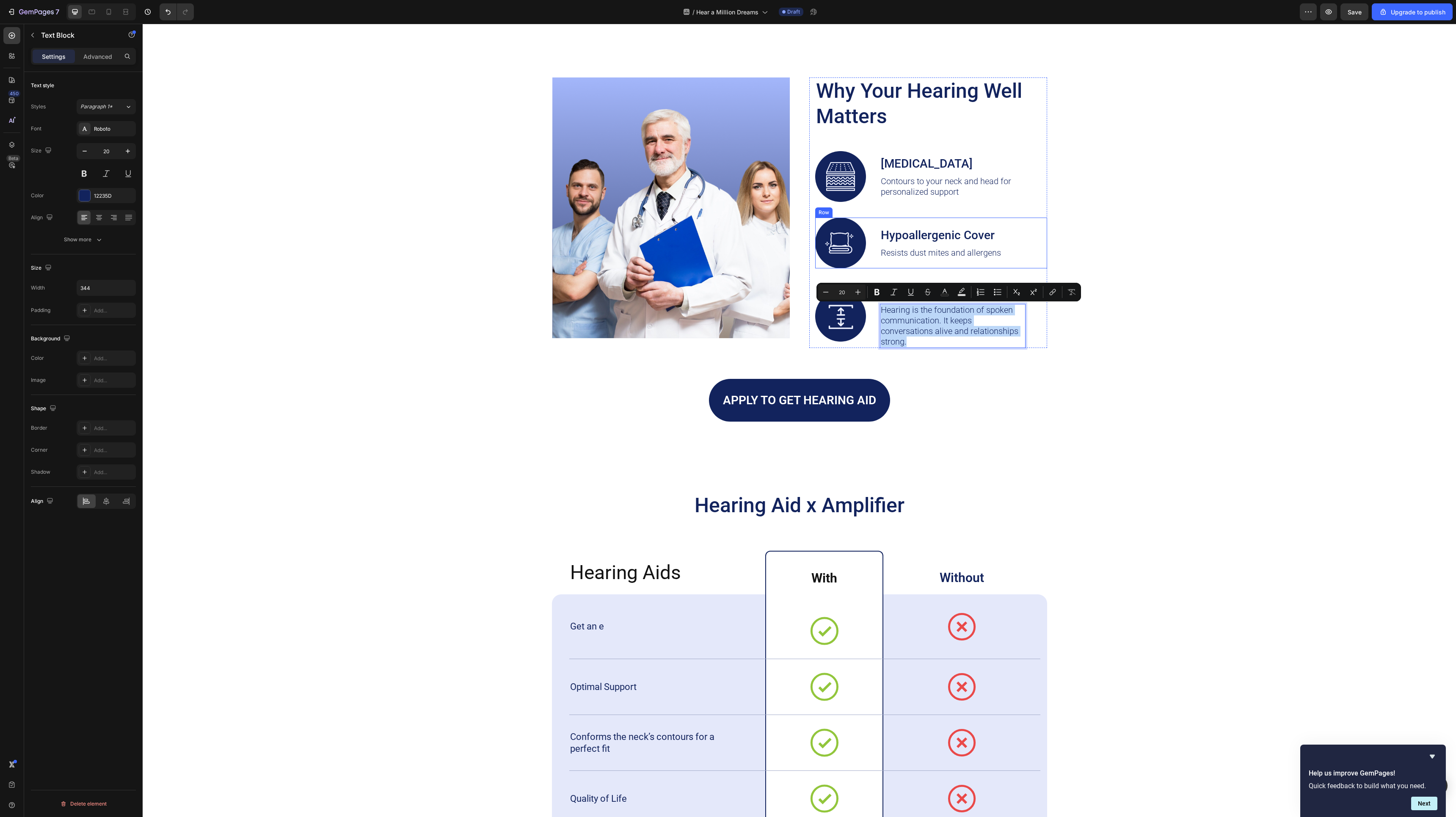
copy p "Hearing is the foundation of spoken communication. It keeps conversations alive…"
click at [924, 326] on p "Hearing is the foundation of spoken communication. It keeps conversations alive…" at bounding box center [953, 326] width 144 height 42
copy p "Hearing is the foundation of spoken communication. It keeps conversations alive…"
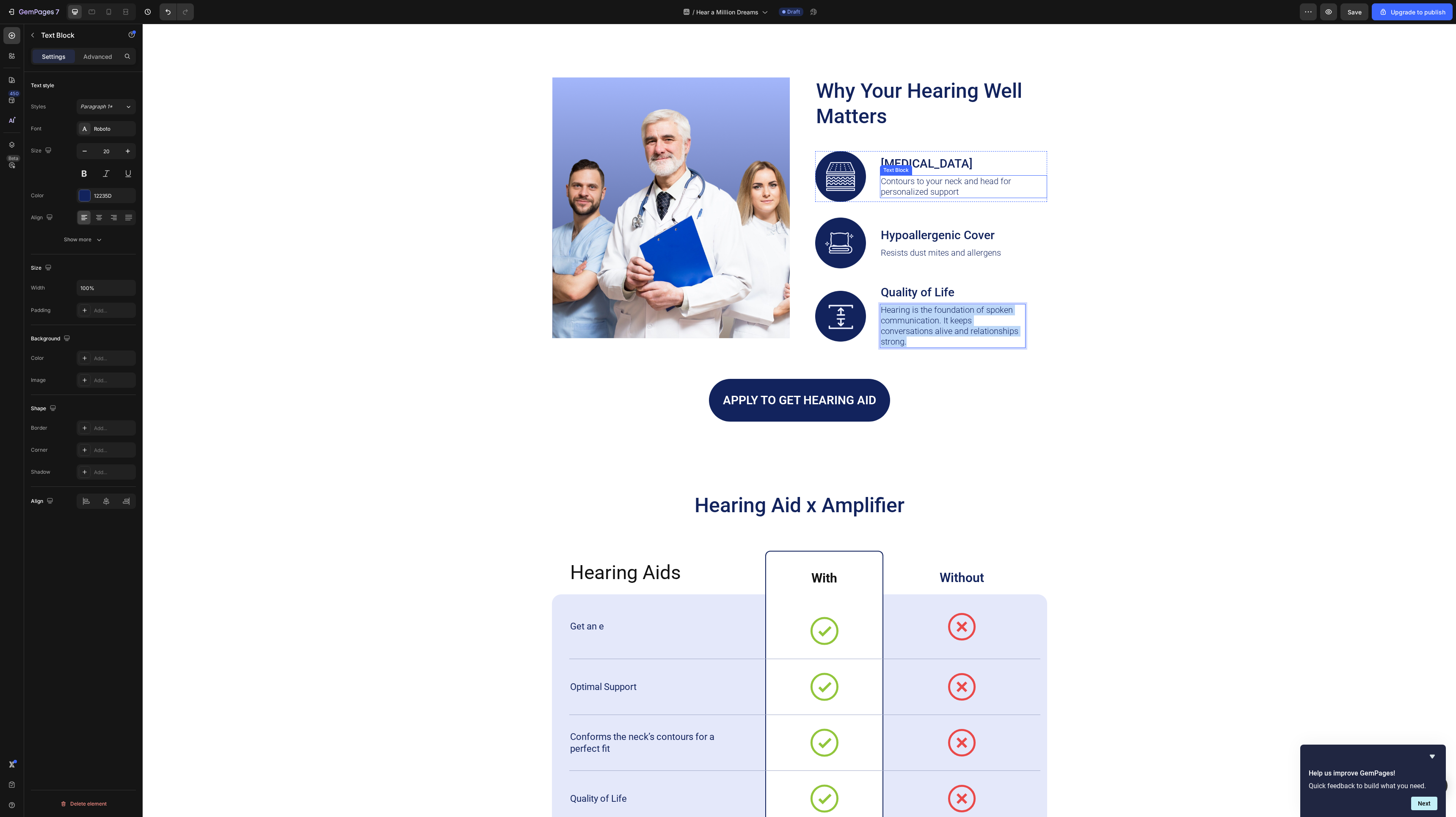
click at [934, 182] on p "Contours to your neck and head for personalized support" at bounding box center [963, 187] width 166 height 21
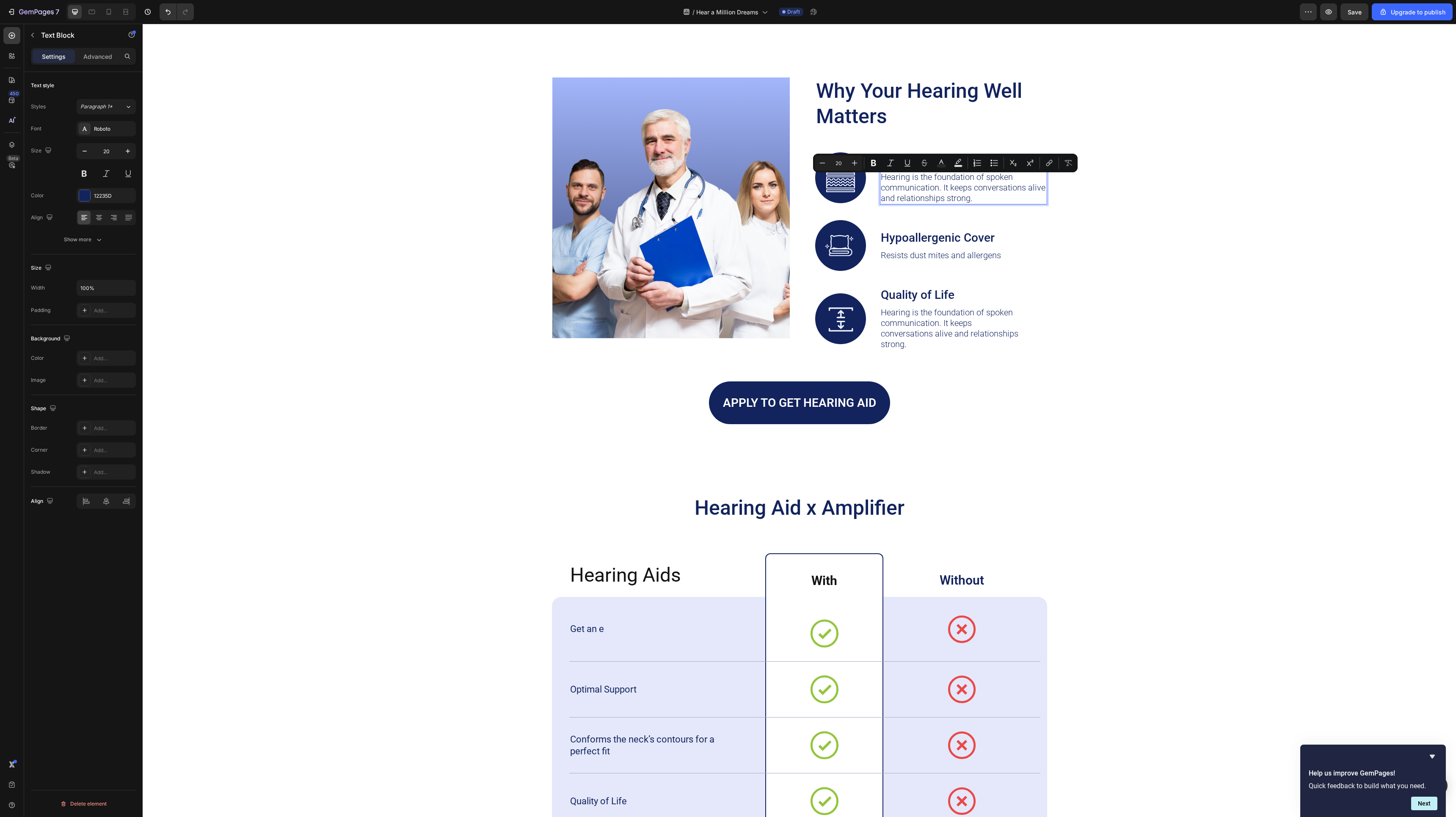
scroll to position [2546, 0]
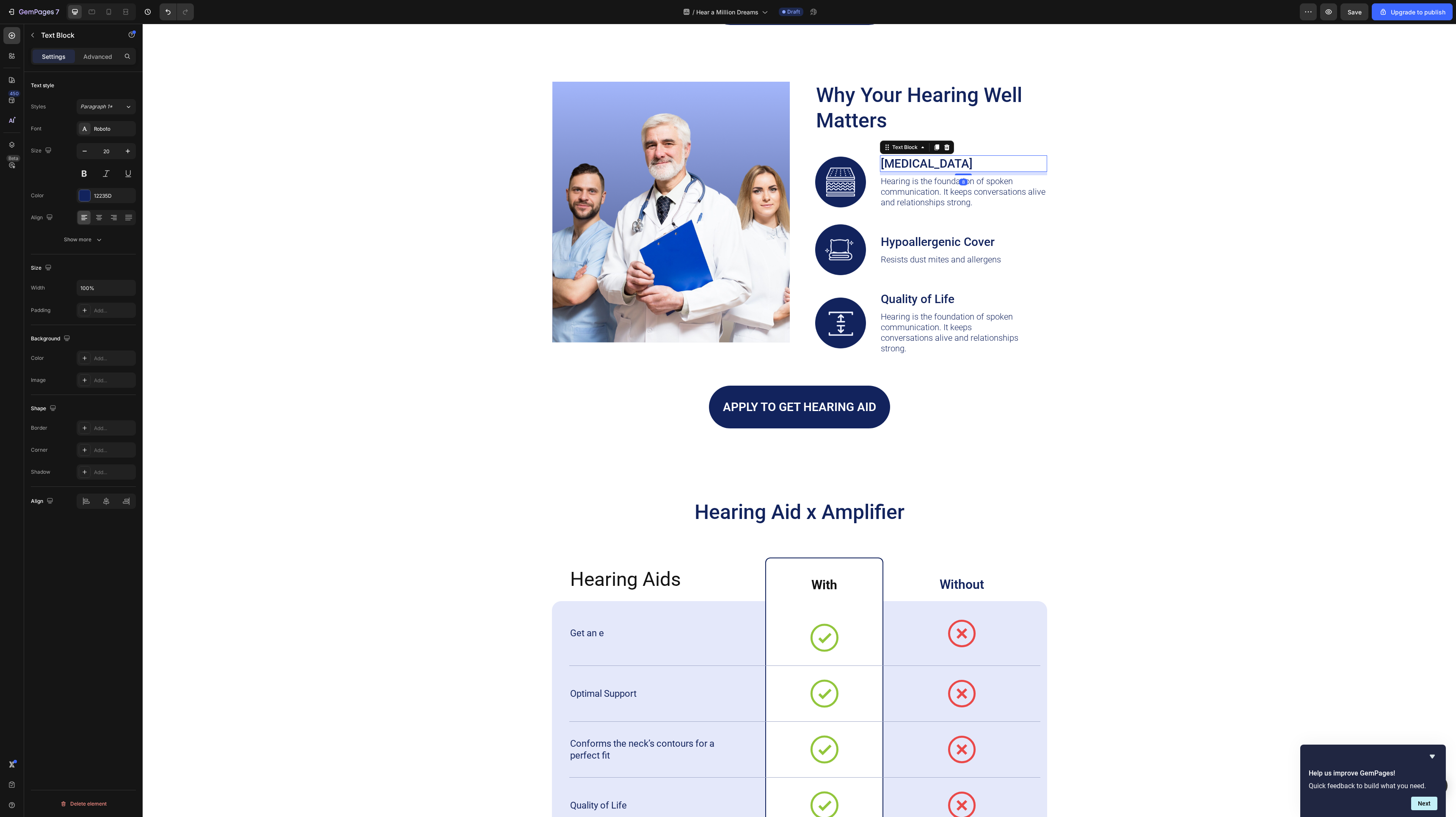
click at [915, 156] on p "[MEDICAL_DATA]" at bounding box center [963, 163] width 166 height 15
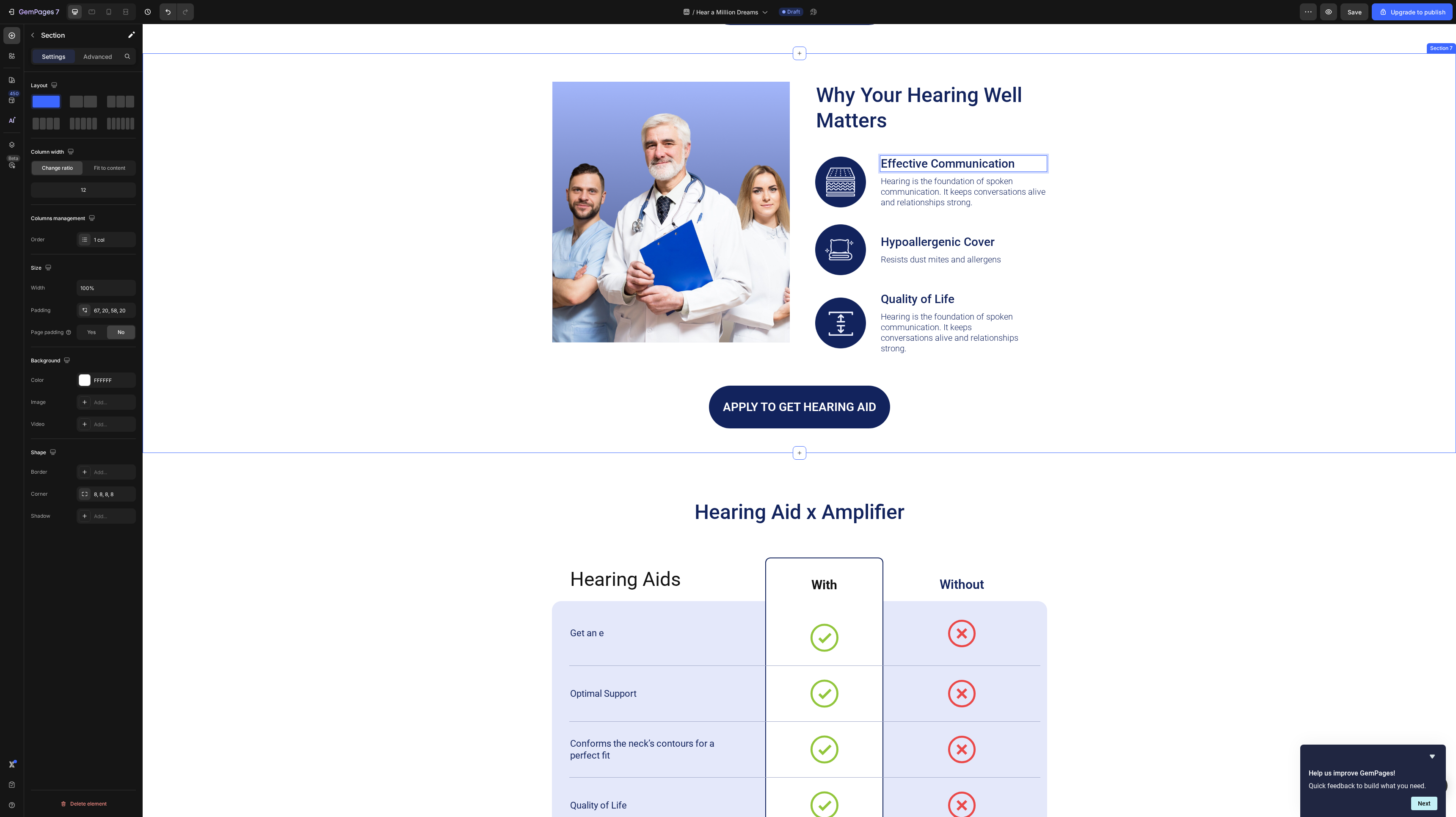
click at [1175, 166] on div "Image Why Your Hearing Well Matters Heading Image Effective Communication Text …" at bounding box center [799, 255] width 1296 height 347
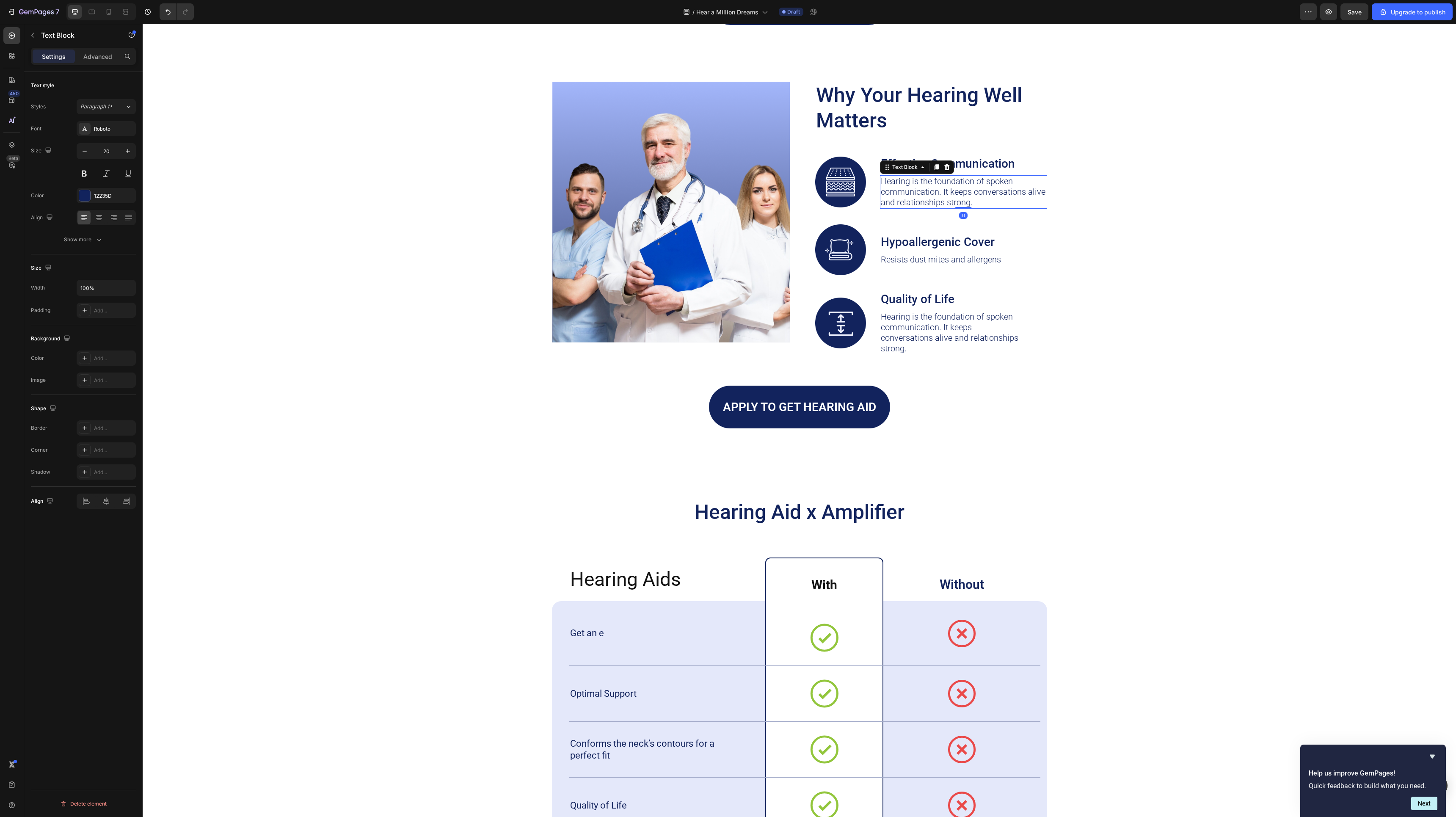
click at [1037, 186] on p "Hearing is the foundation of spoken communication. It keeps conversations alive…" at bounding box center [963, 192] width 166 height 32
click at [991, 326] on p "Hearing is the foundation of spoken communication. It keeps conversations alive…" at bounding box center [953, 333] width 144 height 42
drag, startPoint x: 1025, startPoint y: 328, endPoint x: 1037, endPoint y: 328, distance: 12.0
click at [1008, 331] on p "Hearing is the foundation of spoken communication. It keeps conversations alive…" at bounding box center [953, 333] width 144 height 42
click at [1024, 192] on p "Hearing is the foundation of spoken communication. It keeps conversations alive…" at bounding box center [963, 192] width 166 height 32
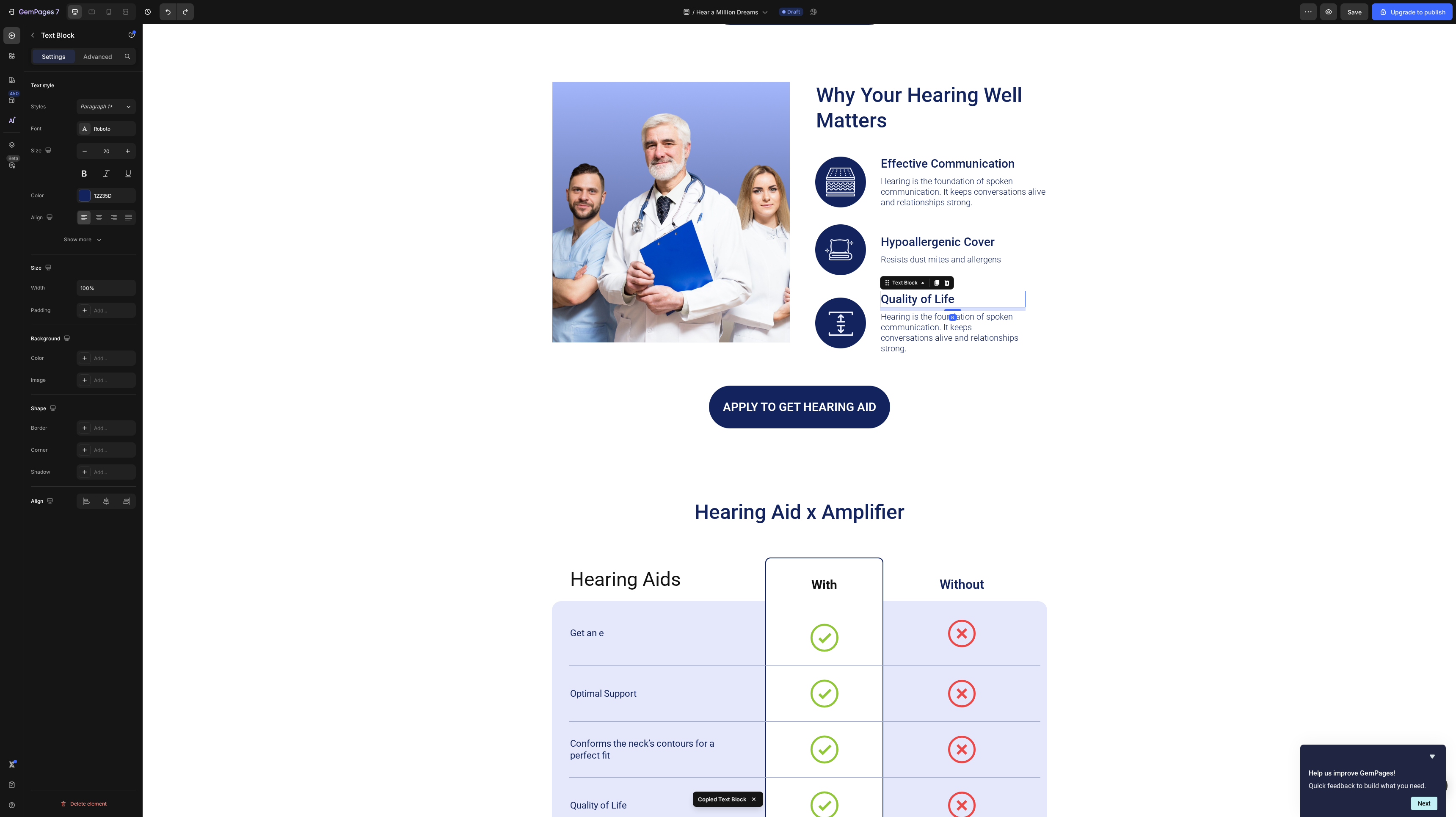
click at [999, 297] on p "Quality of Life" at bounding box center [953, 299] width 144 height 15
click at [1030, 301] on div "Image Quality of Life Text Block Hearing is the foundation of spoken communicat…" at bounding box center [931, 322] width 232 height 64
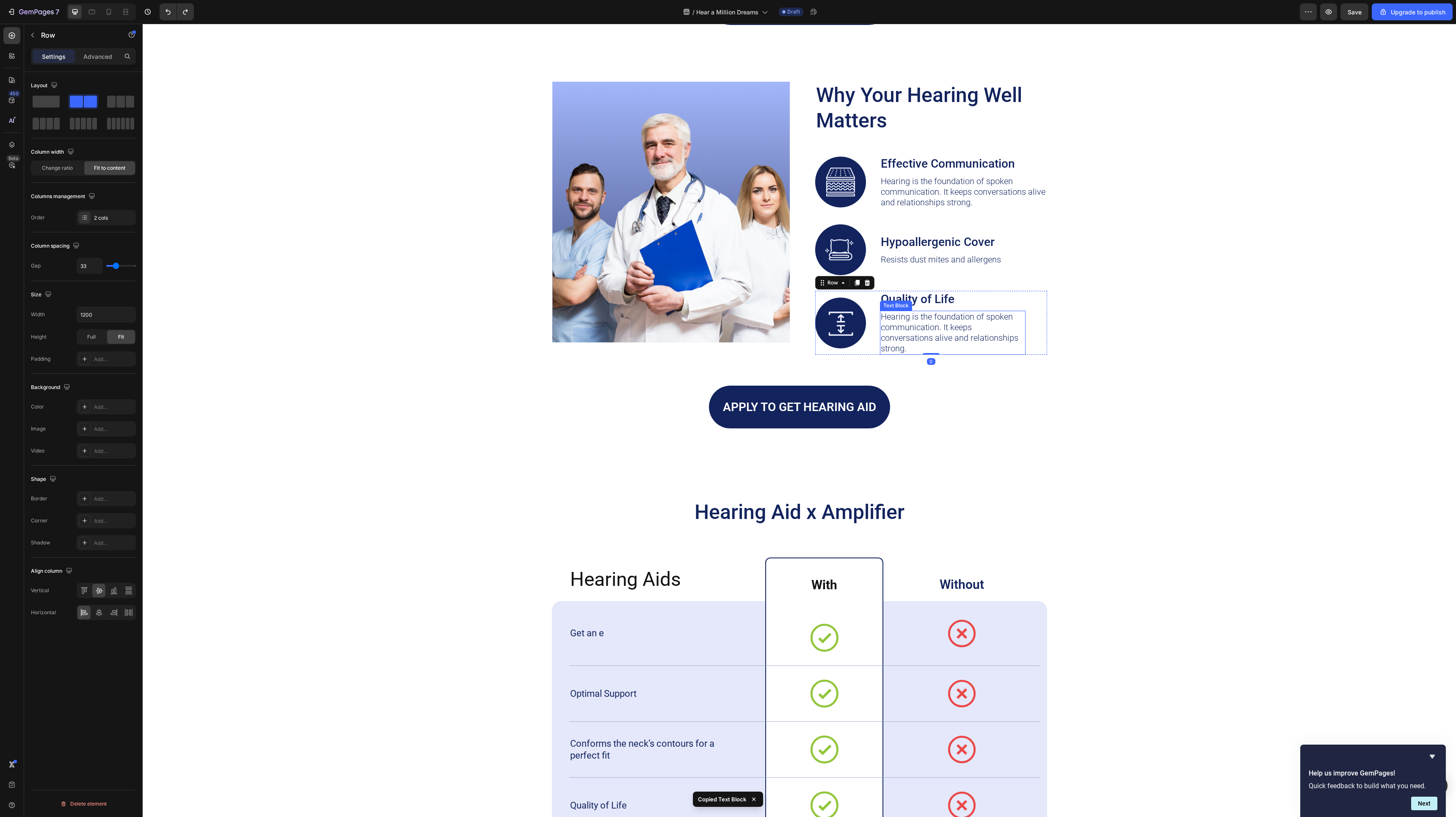
click at [1020, 326] on p "Hearing is the foundation of spoken communication. It keeps conversations alive…" at bounding box center [953, 333] width 144 height 42
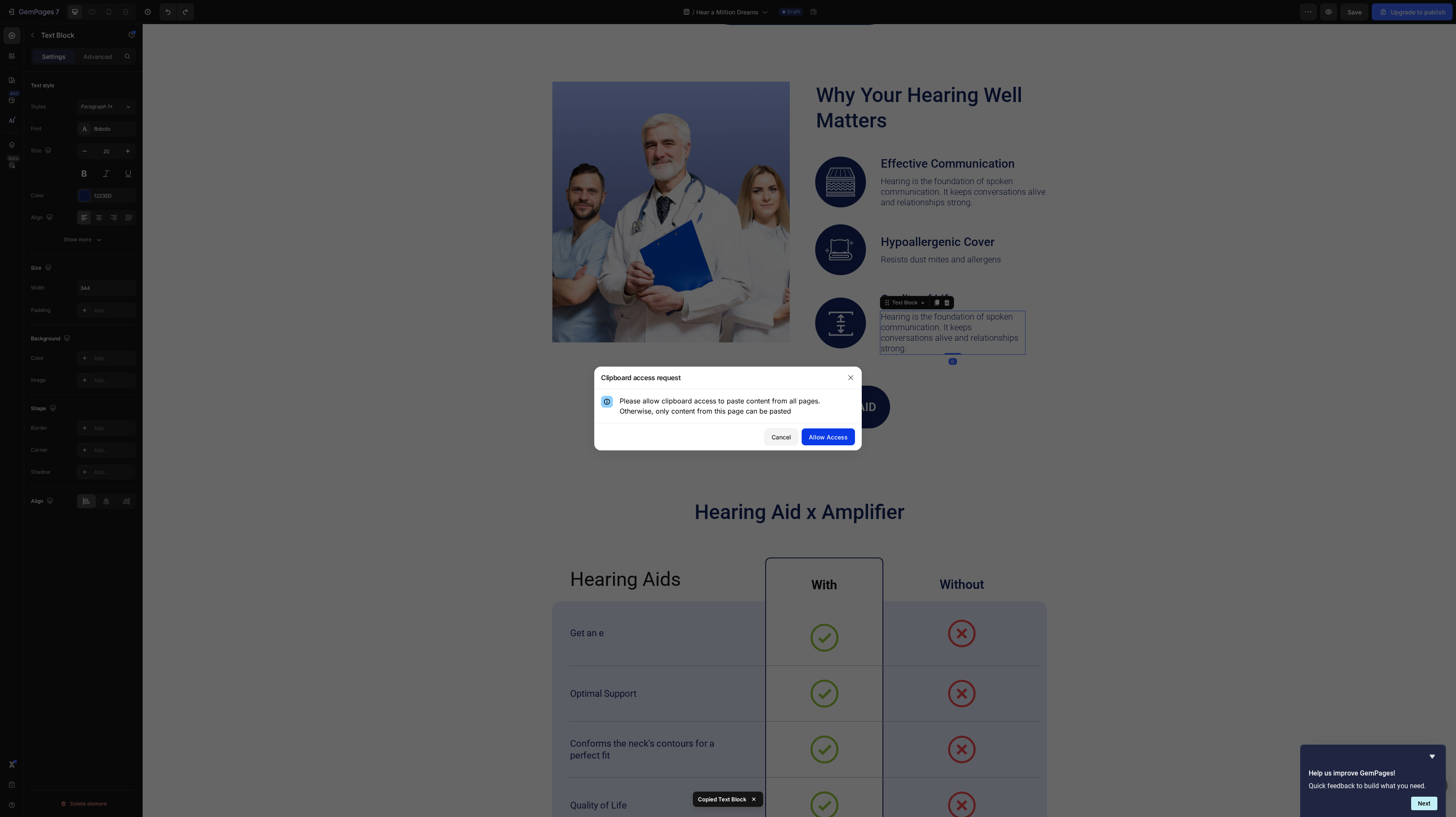
click at [817, 439] on div "Allow Access" at bounding box center [828, 436] width 39 height 9
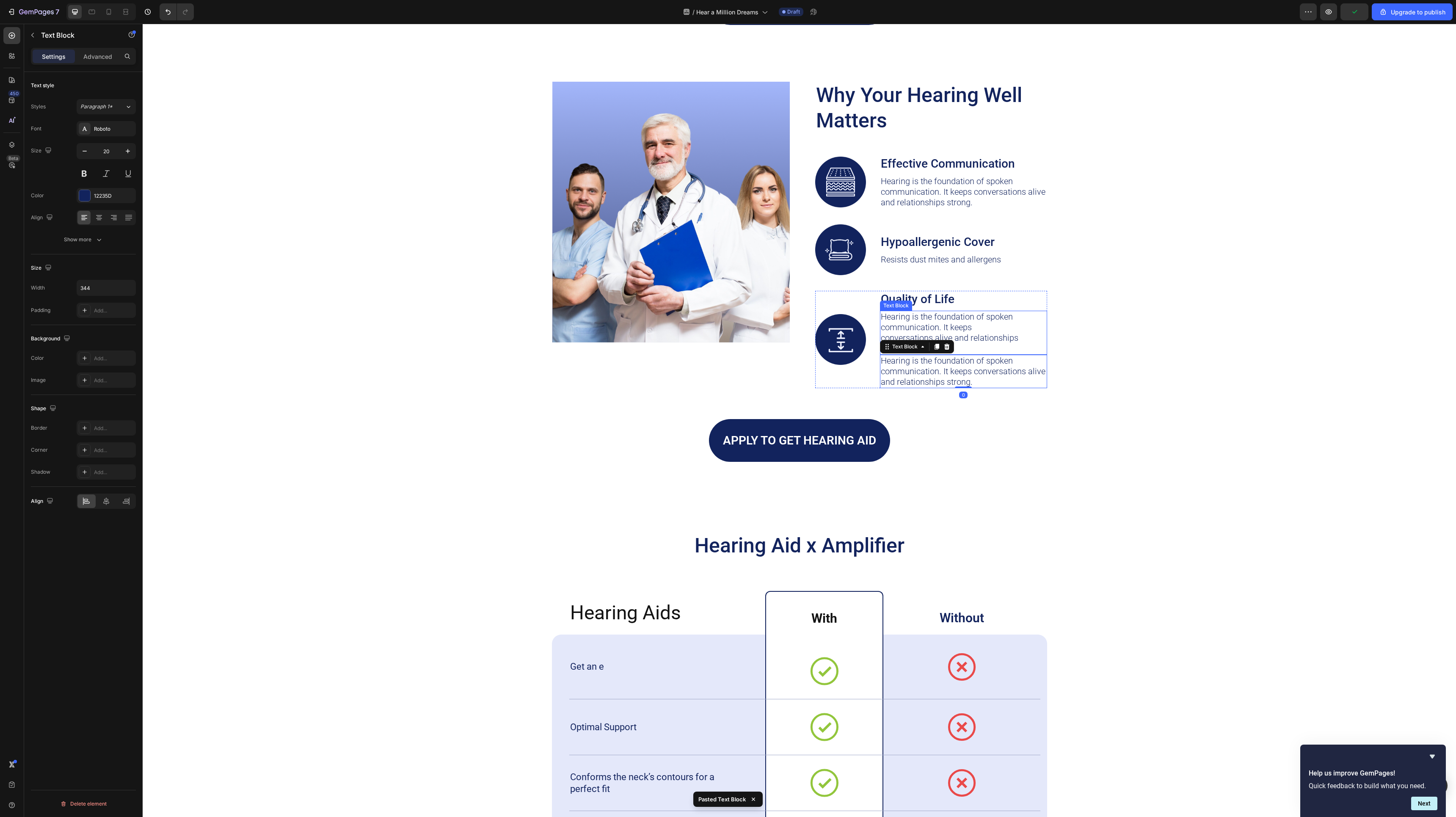
click at [1007, 330] on p "Hearing is the foundation of spoken communication. It keeps conversations alive…" at bounding box center [953, 333] width 144 height 42
click at [946, 301] on icon at bounding box center [946, 302] width 6 height 6
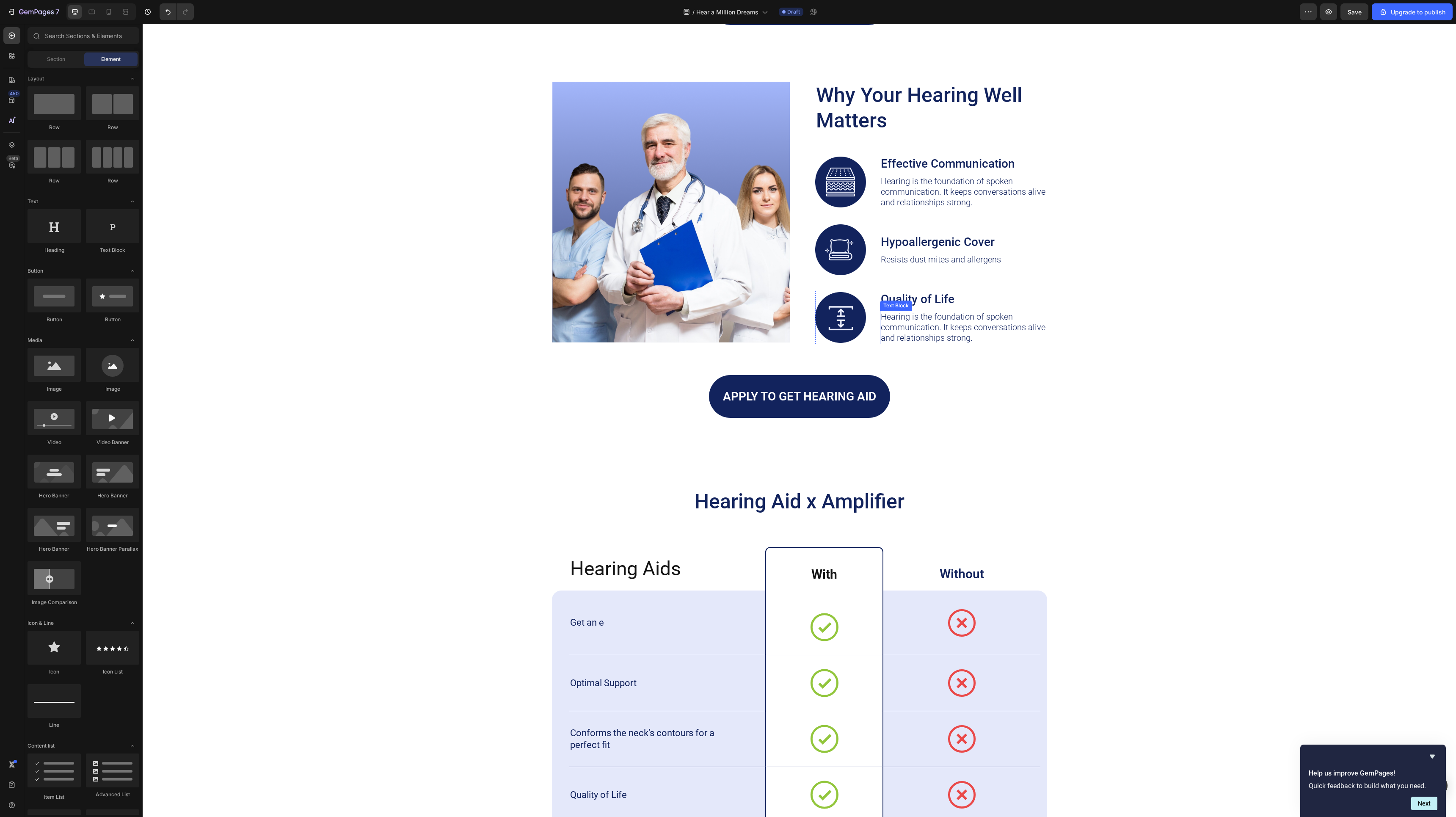
click at [937, 326] on p "Hearing is the foundation of spoken communication. It keeps conversations alive…" at bounding box center [963, 327] width 166 height 32
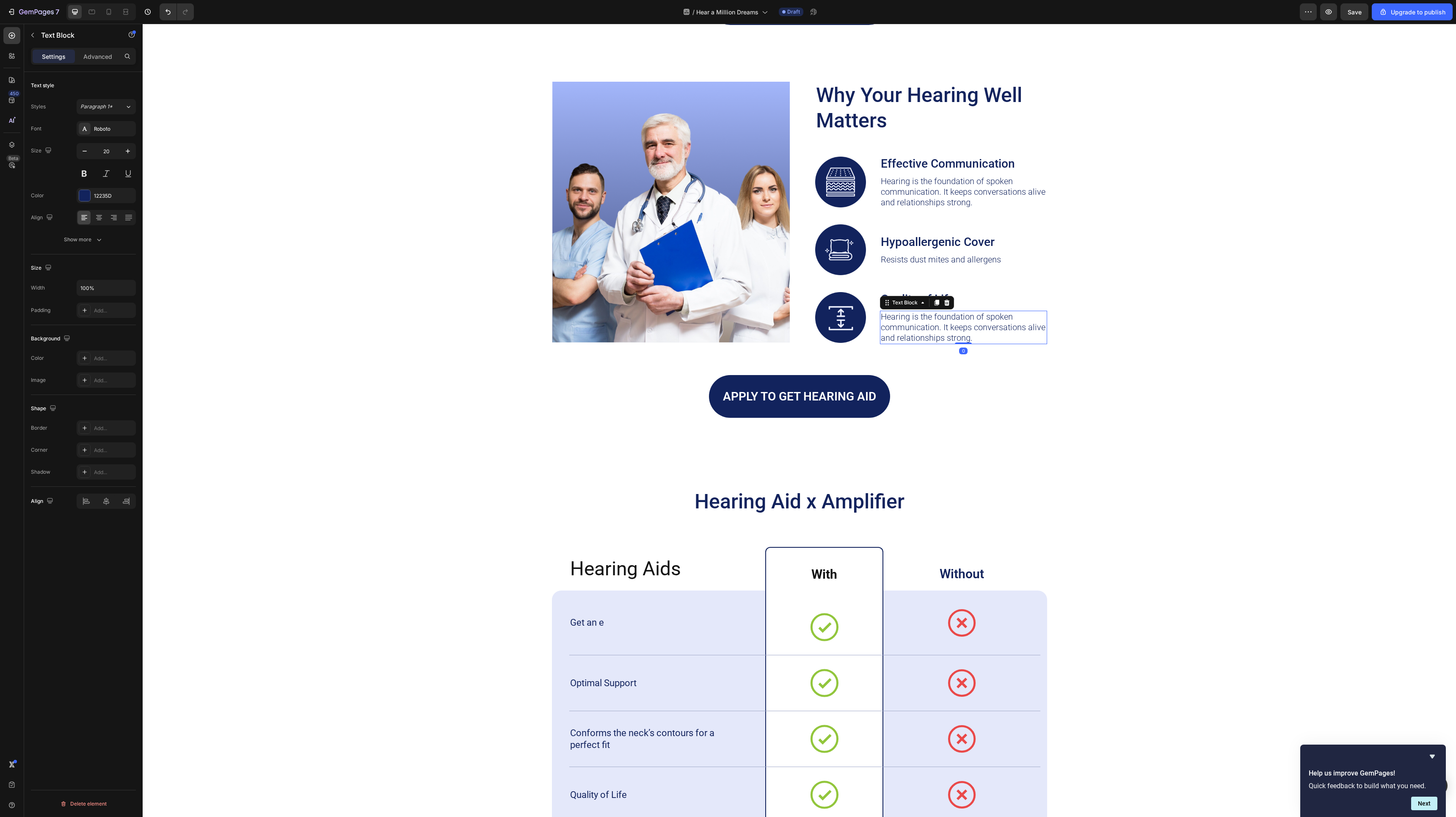
click at [937, 326] on p "Hearing is the foundation of spoken communication. It keeps conversations alive…" at bounding box center [963, 327] width 166 height 32
click at [1142, 282] on div "Image Why Your Hearing Well Matters Heading Image Effective Communication Text …" at bounding box center [799, 250] width 1296 height 336
click at [923, 324] on p "Hearing well enables us to participate in conversations, share stories, and enj…" at bounding box center [963, 327] width 166 height 32
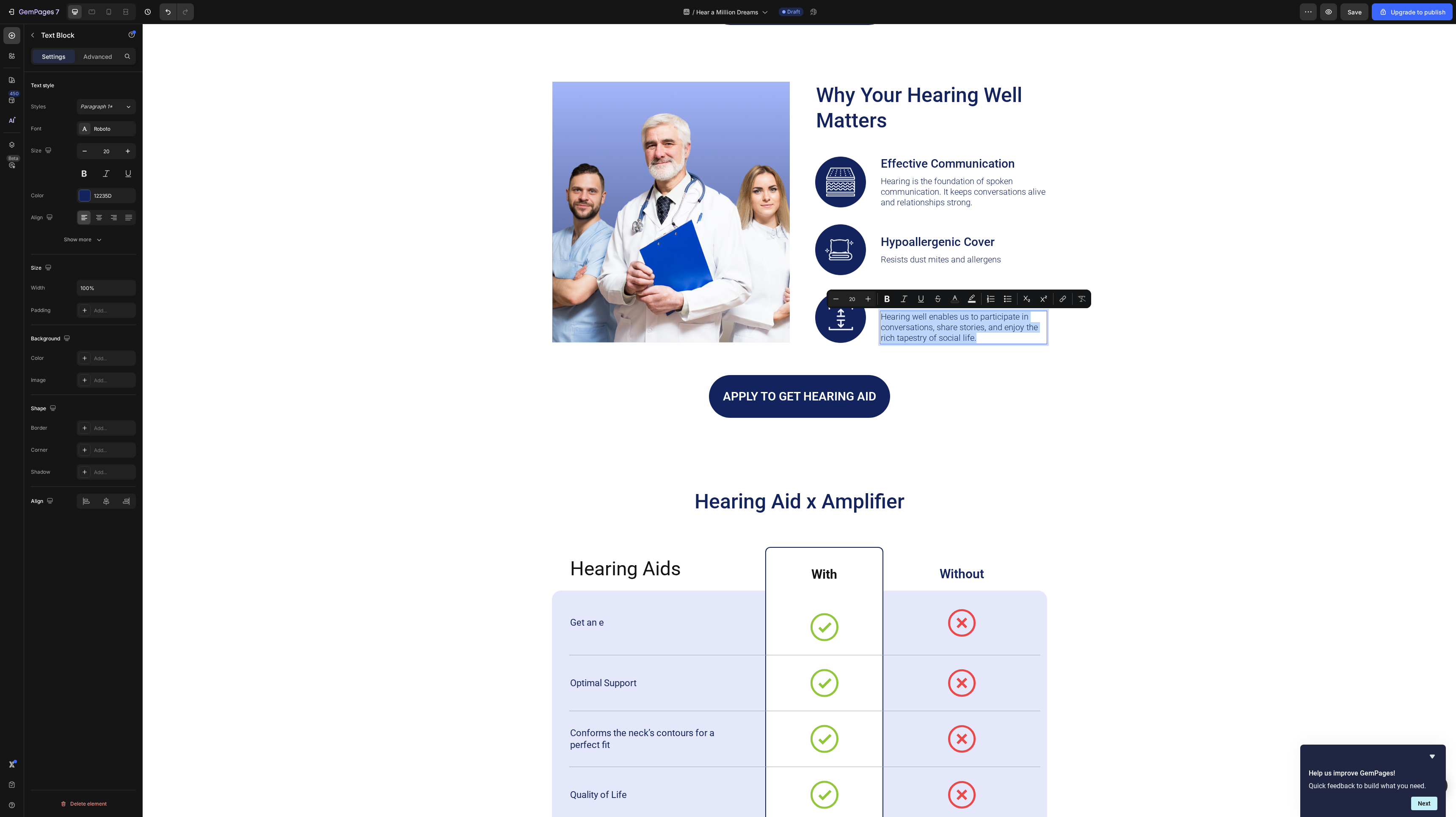
click at [983, 337] on p "Hearing well enables us to participate in conversations, share stories, and enj…" at bounding box center [963, 327] width 166 height 32
drag, startPoint x: 983, startPoint y: 337, endPoint x: 936, endPoint y: 328, distance: 47.9
click at [936, 328] on p "Hearing well enables us to participate in conversations, share stories, and enj…" at bounding box center [963, 327] width 166 height 32
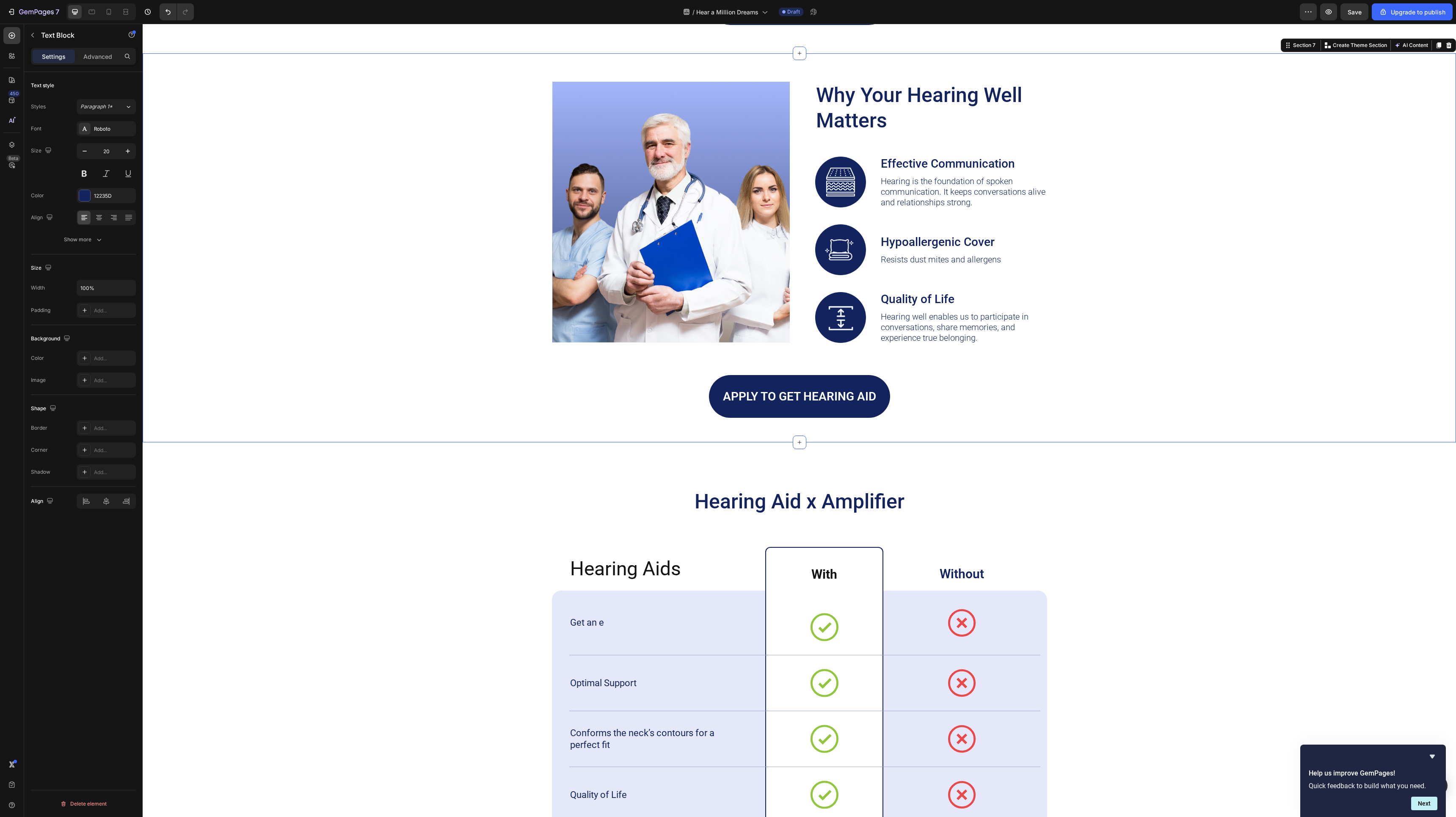
click at [1063, 257] on div "Image Why Your Hearing Well Matters Heading Image Effective Communication Text …" at bounding box center [799, 250] width 1296 height 336
click at [962, 195] on p "Hearing is the foundation of spoken communication. It keeps conversations alive…" at bounding box center [963, 192] width 166 height 32
click at [936, 236] on p "Hypoallergenic Cover" at bounding box center [941, 242] width 120 height 15
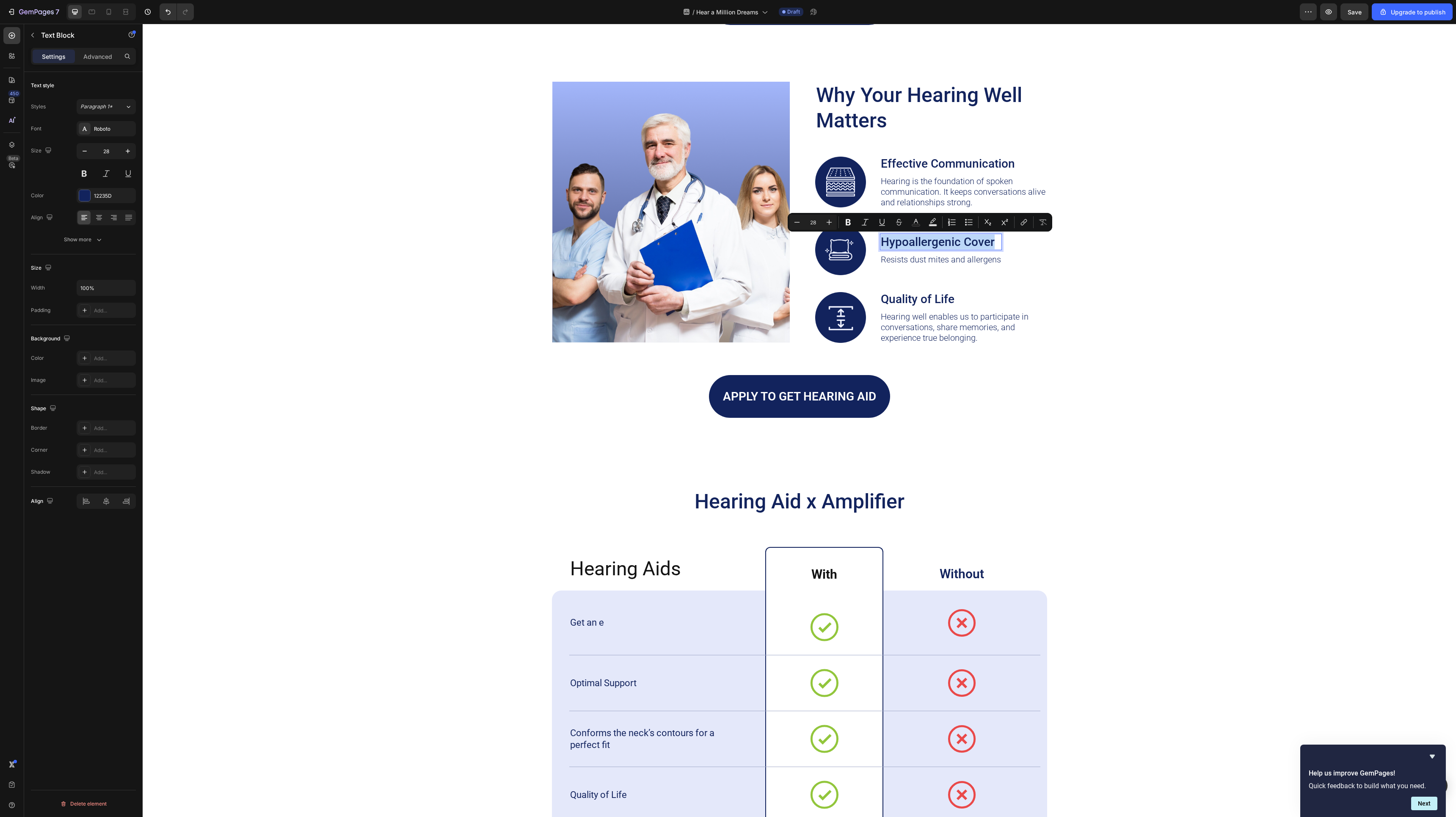
click at [936, 236] on p "Hypoallergenic Cover" at bounding box center [941, 242] width 120 height 15
click at [949, 260] on p "Resists dust mites and allergens" at bounding box center [952, 259] width 142 height 11
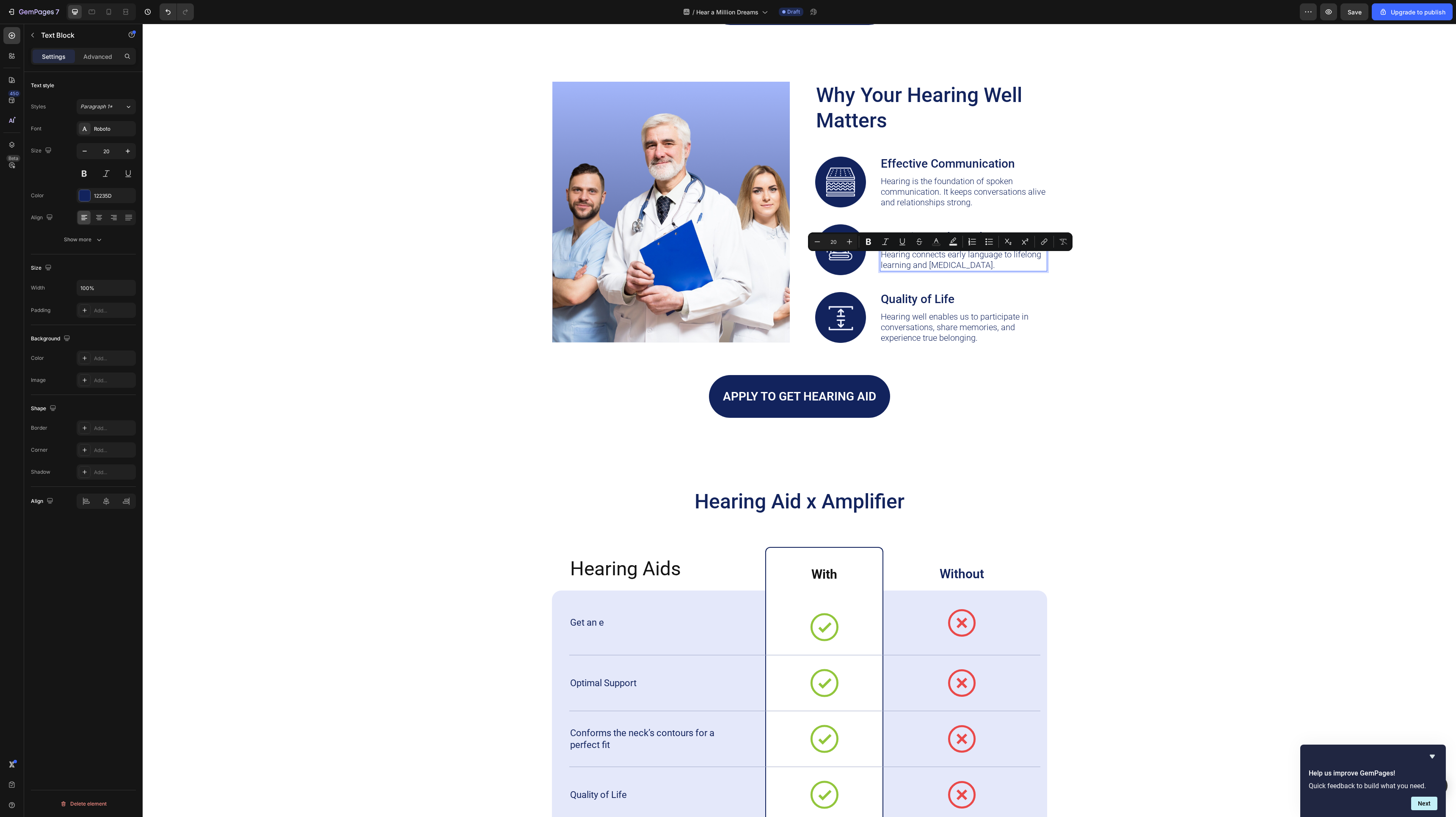
scroll to position [2541, 0]
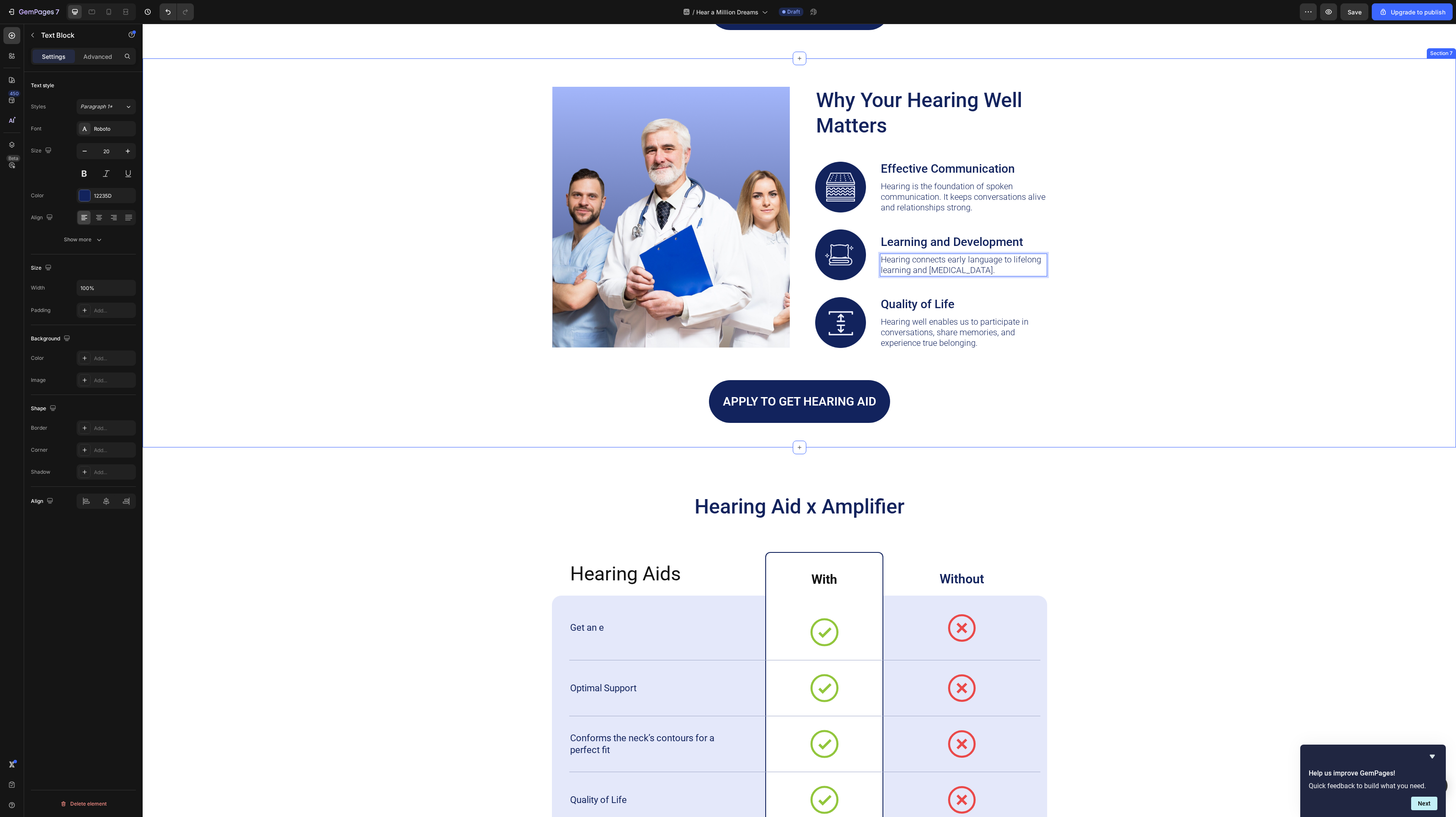
click at [1177, 259] on div "Image Why Your Hearing Well Matters Heading Image Effective Communication Text …" at bounding box center [799, 255] width 1296 height 336
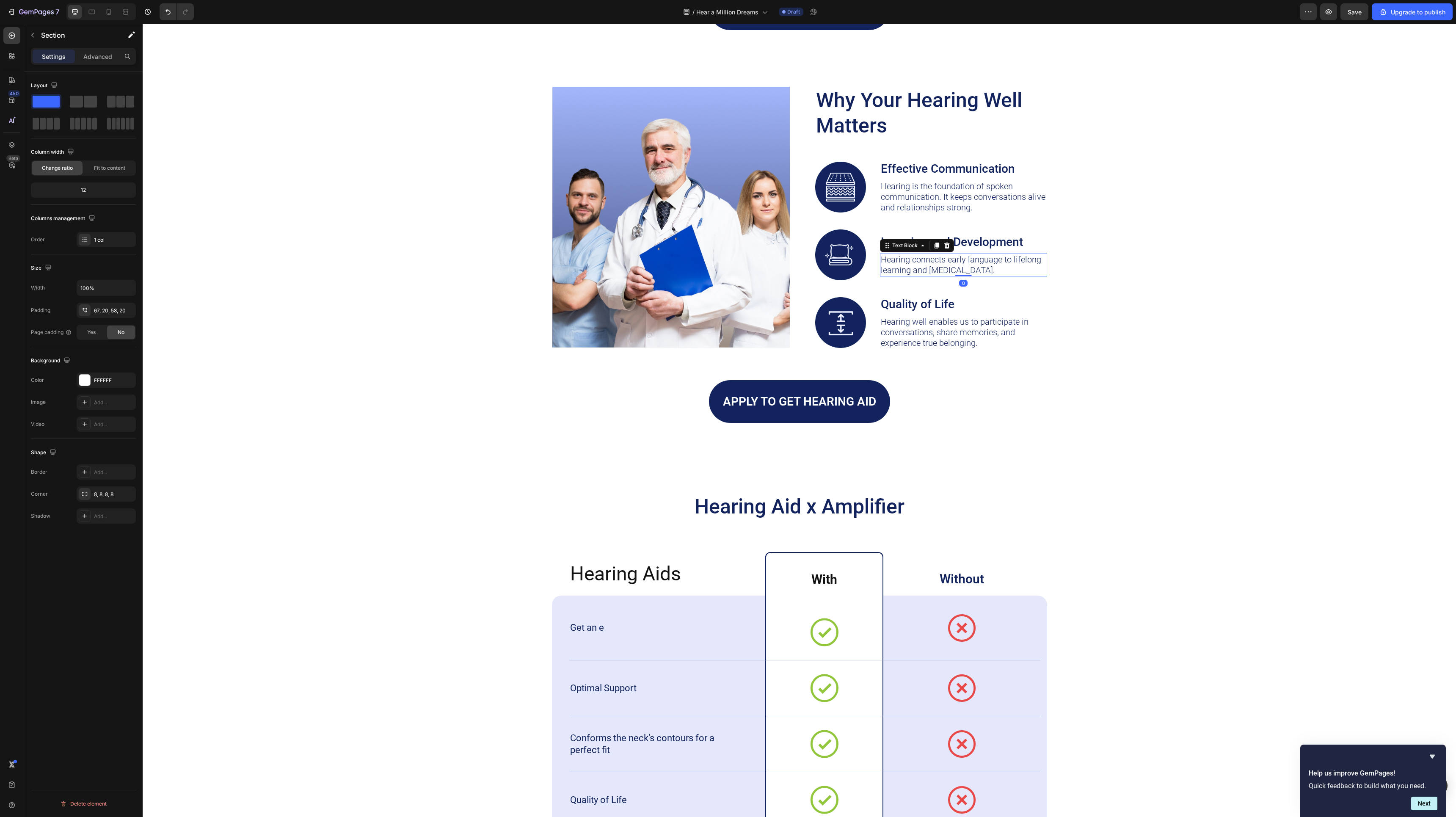
click at [923, 265] on p "Hearing connects early language to lifelong learning and [MEDICAL_DATA]." at bounding box center [963, 265] width 166 height 21
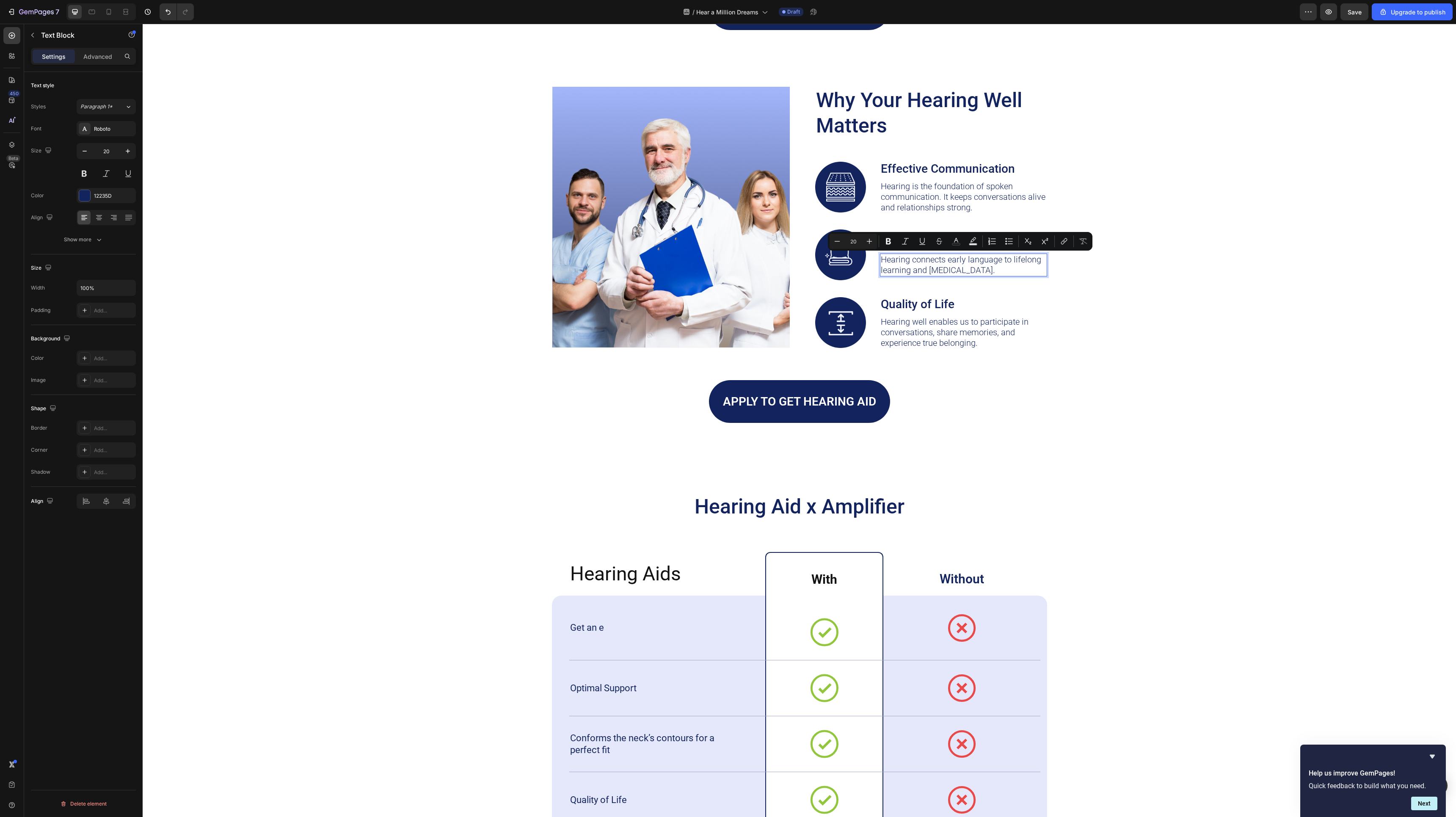
scroll to position [2537, 0]
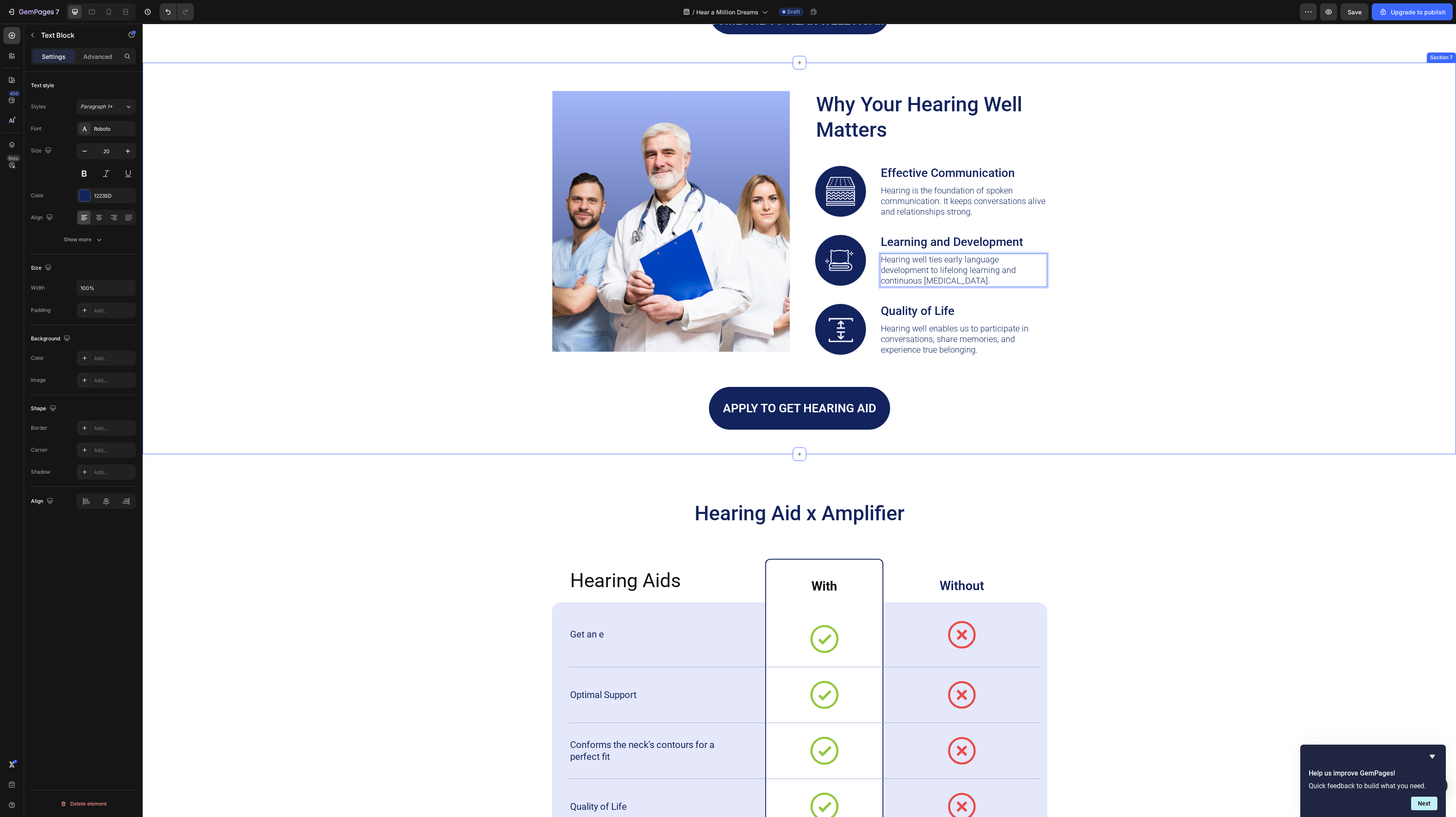
click at [1131, 259] on div "Image Why Your Hearing Well Matters Heading Image Effective Communication Text …" at bounding box center [799, 260] width 1296 height 339
click at [1028, 278] on p "Hearing well ties early language development to lifelong learning and continuou…" at bounding box center [963, 270] width 166 height 32
click at [1180, 310] on div "Image Why Your Hearing Well Matters Heading Image Effective Communication Text …" at bounding box center [799, 260] width 1296 height 339
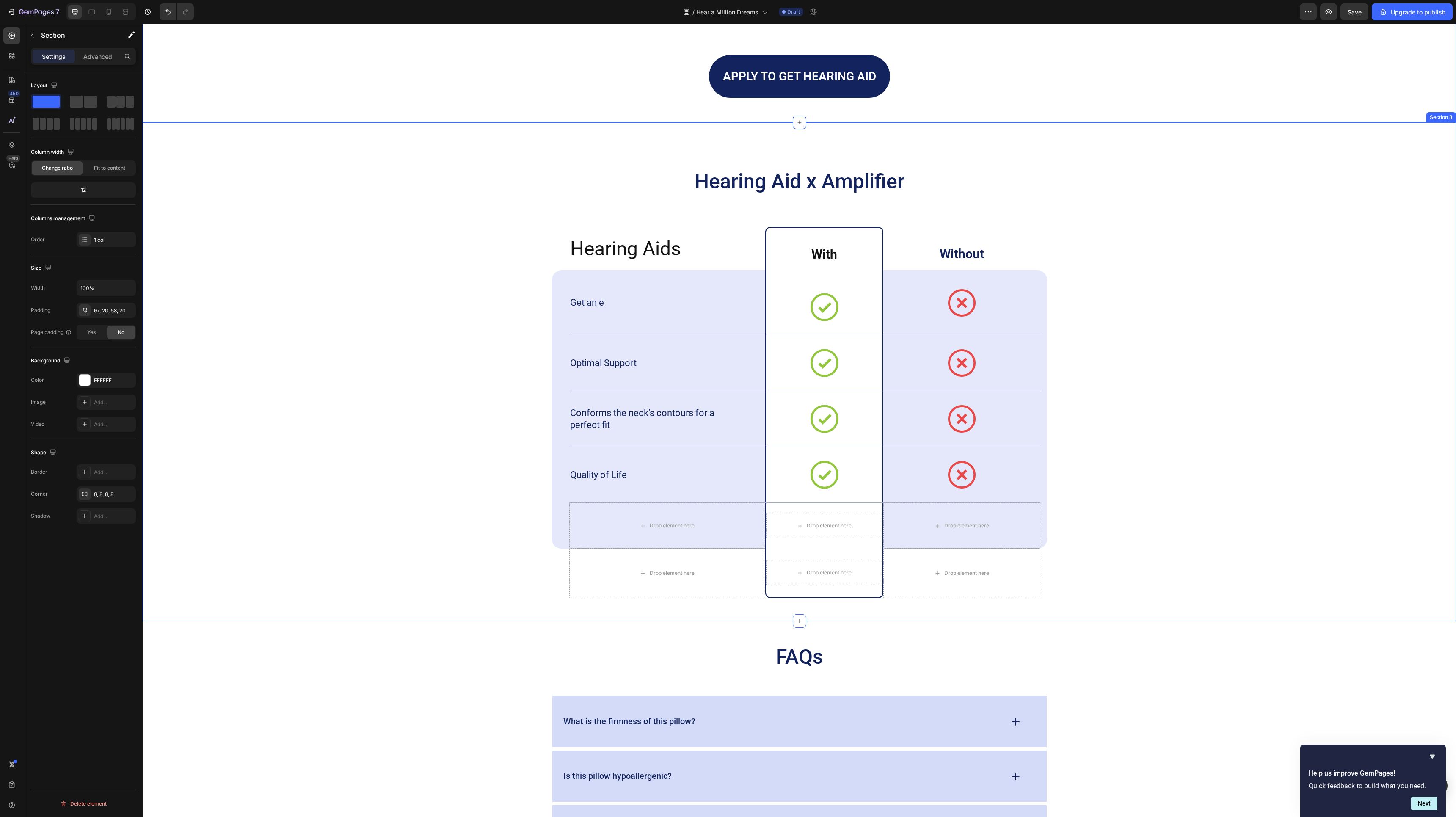
scroll to position [2919, 0]
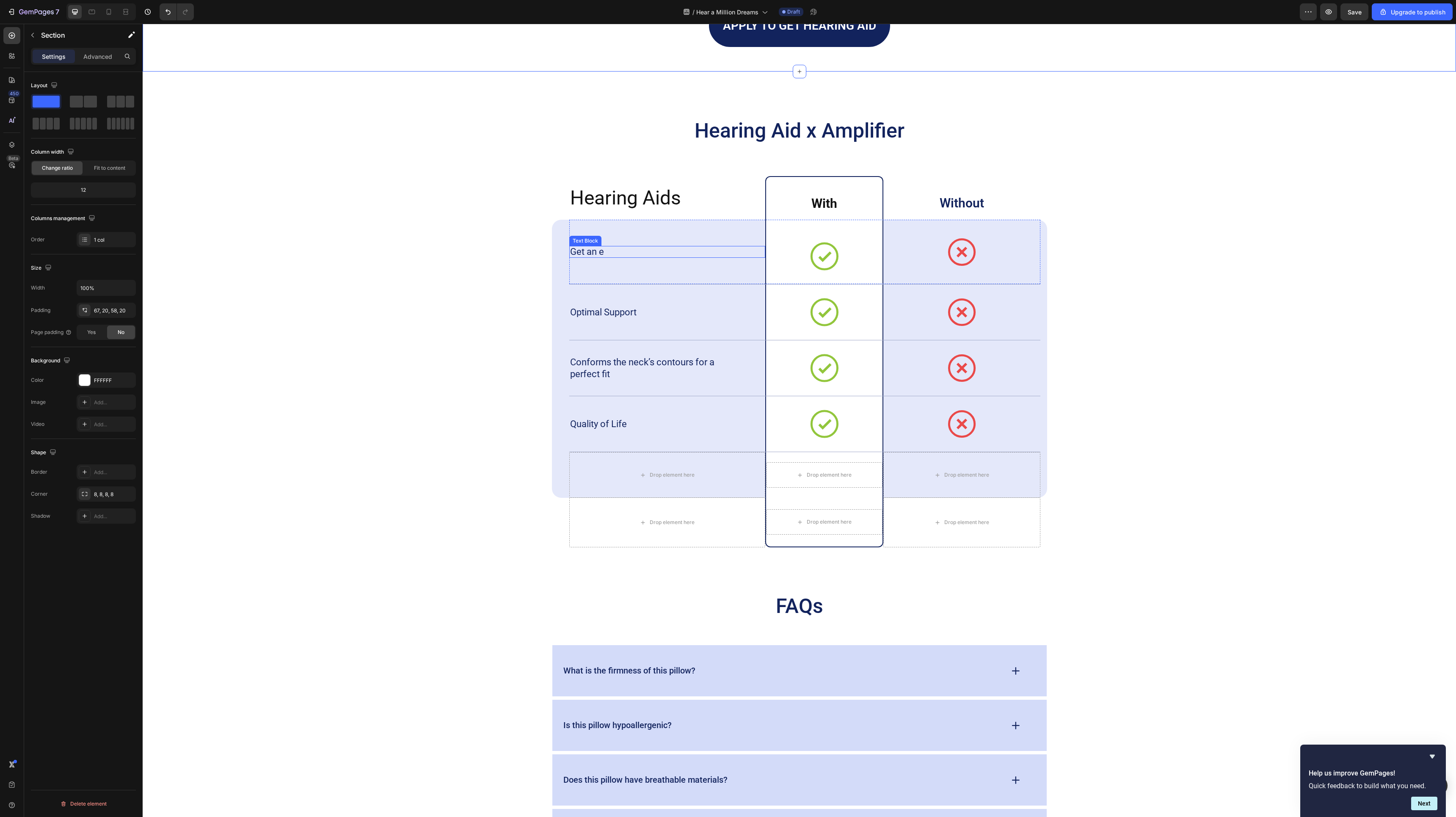
click at [600, 248] on p "Get an e" at bounding box center [643, 251] width 146 height 12
click at [808, 134] on h2 "Hearing Aid x Amplifier" at bounding box center [799, 131] width 495 height 27
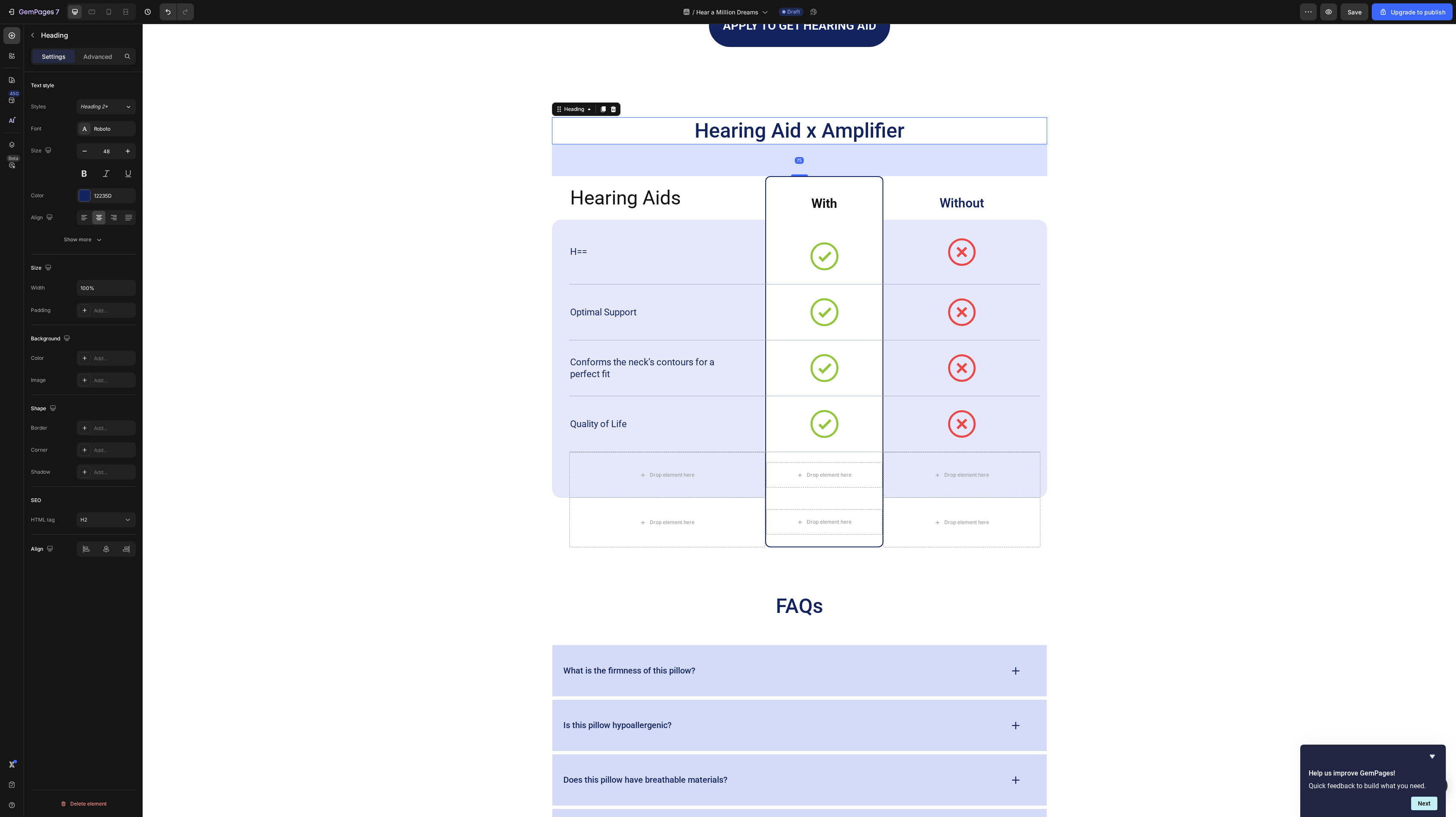
click at [808, 134] on h2 "Hearing Aid x Amplifier" at bounding box center [799, 131] width 495 height 27
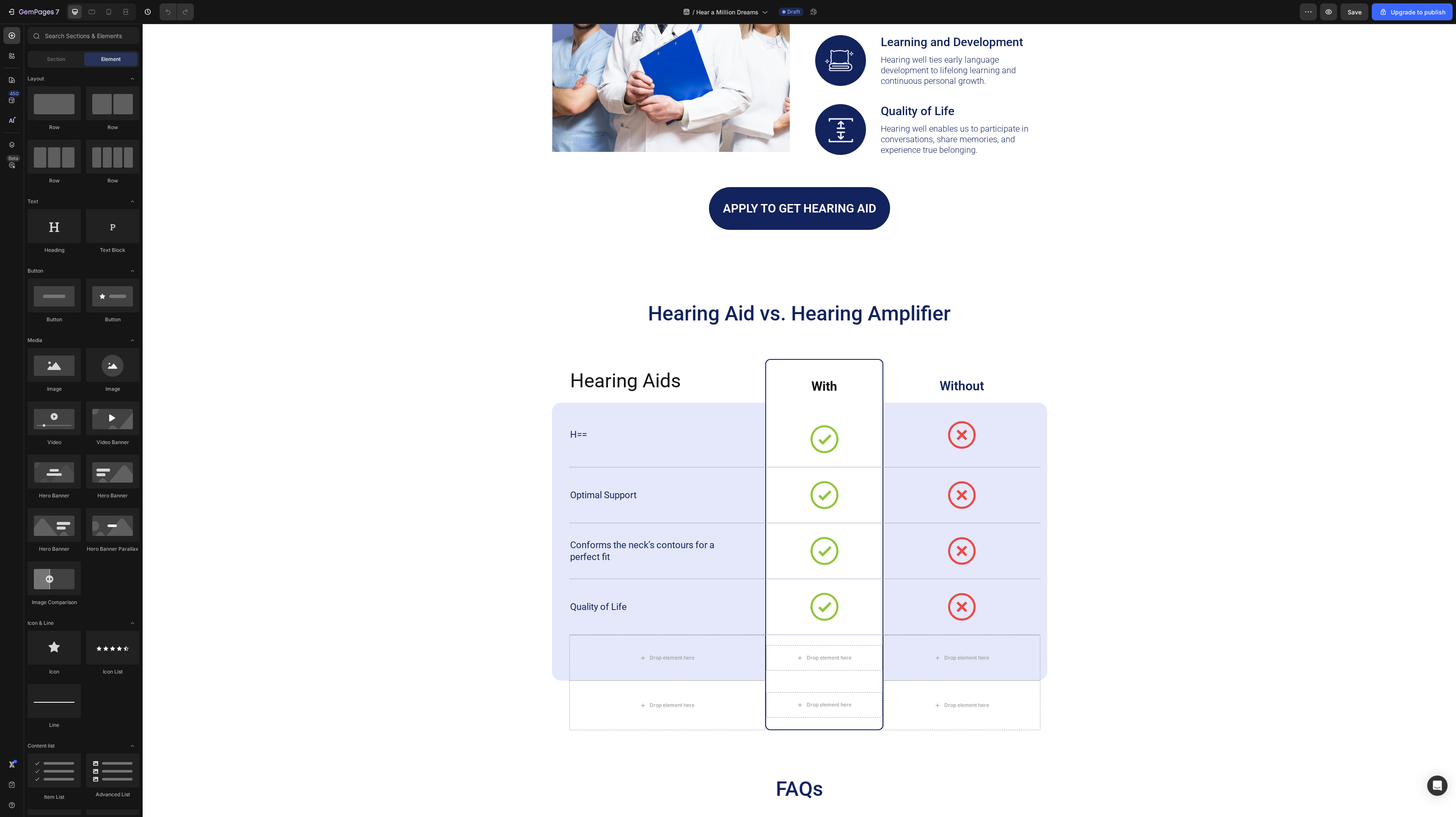
scroll to position [2901, 0]
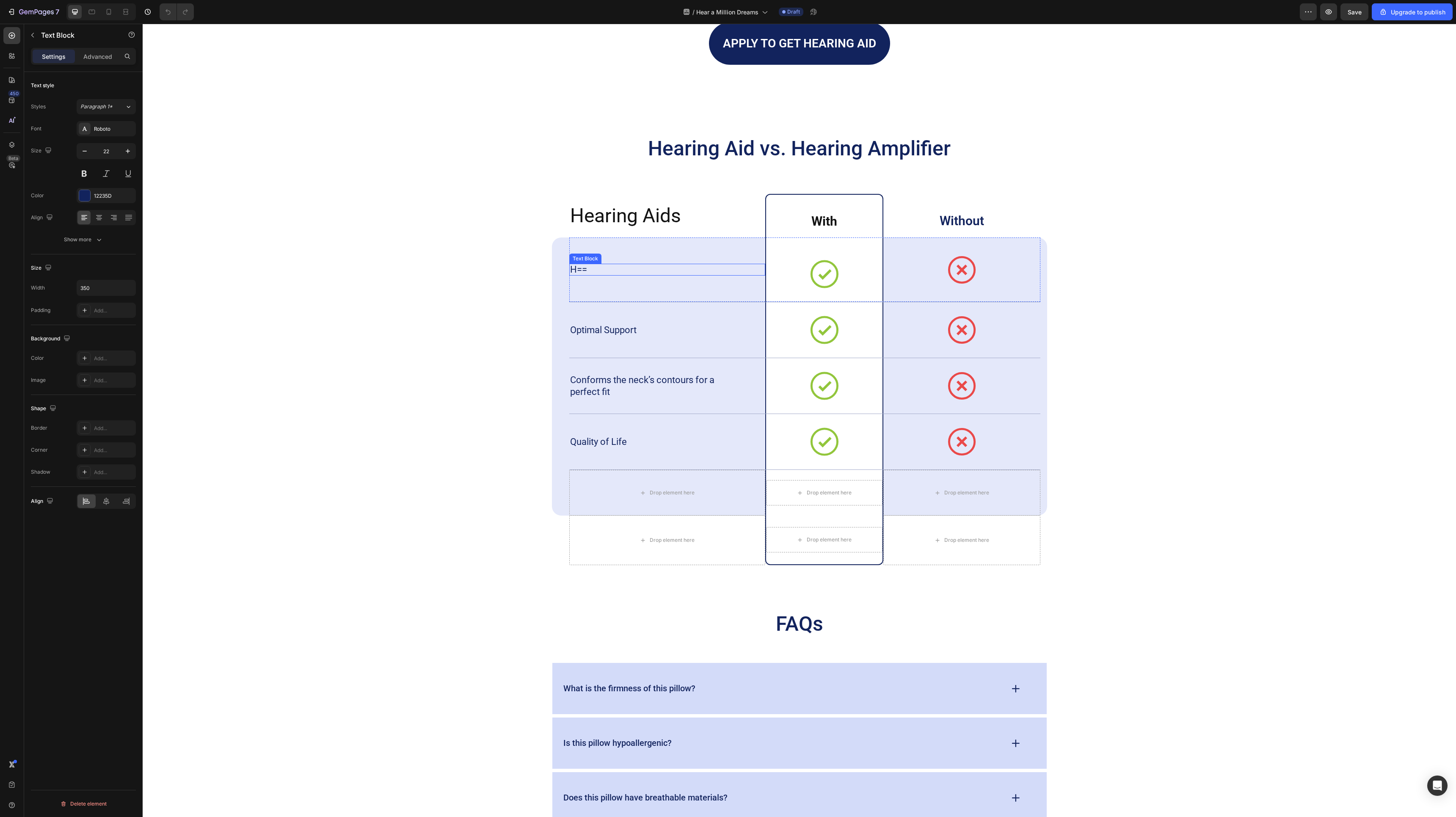
click at [577, 264] on p "H==" at bounding box center [643, 269] width 146 height 12
